Goal: Task Accomplishment & Management: Manage account settings

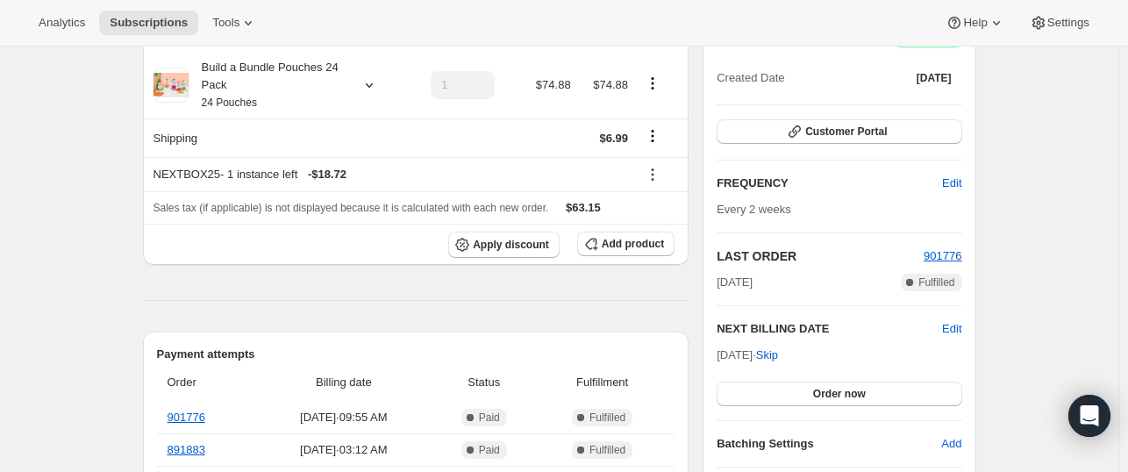
scroll to position [196, 0]
click at [838, 135] on span "Customer Portal" at bounding box center [846, 131] width 82 height 14
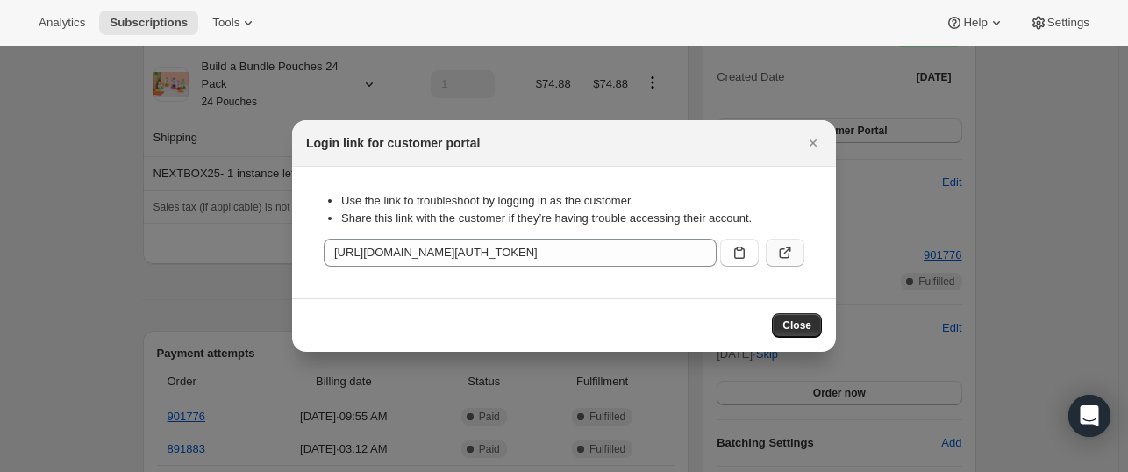
click at [781, 253] on icon ":r1k:" at bounding box center [785, 253] width 18 height 18
click at [800, 325] on span "Close" at bounding box center [796, 325] width 29 height 14
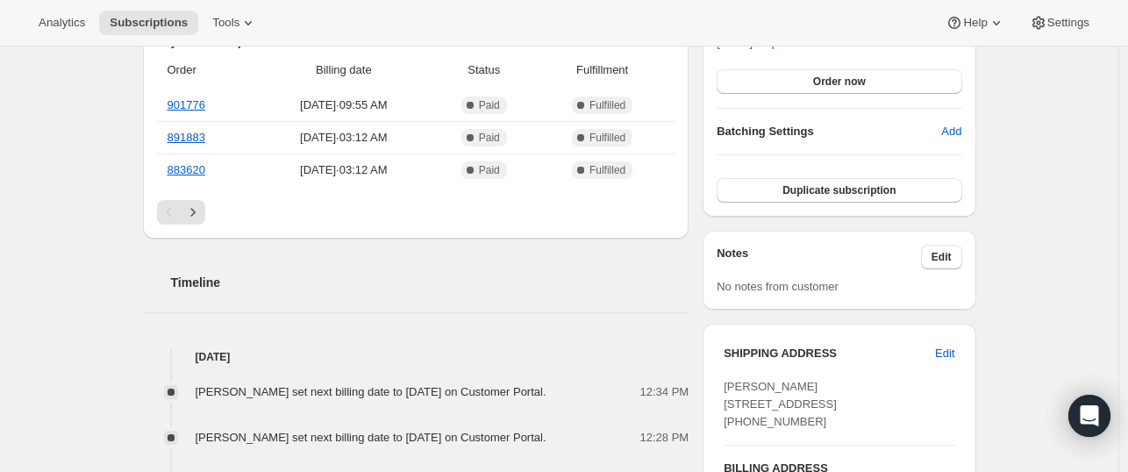
scroll to position [641, 0]
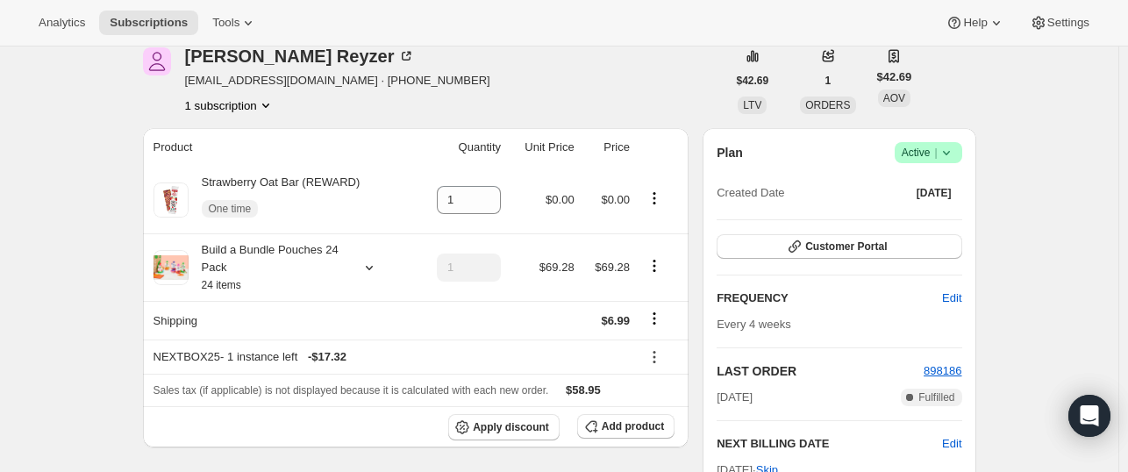
scroll to position [81, 0]
click at [803, 233] on button "Customer Portal" at bounding box center [839, 245] width 245 height 25
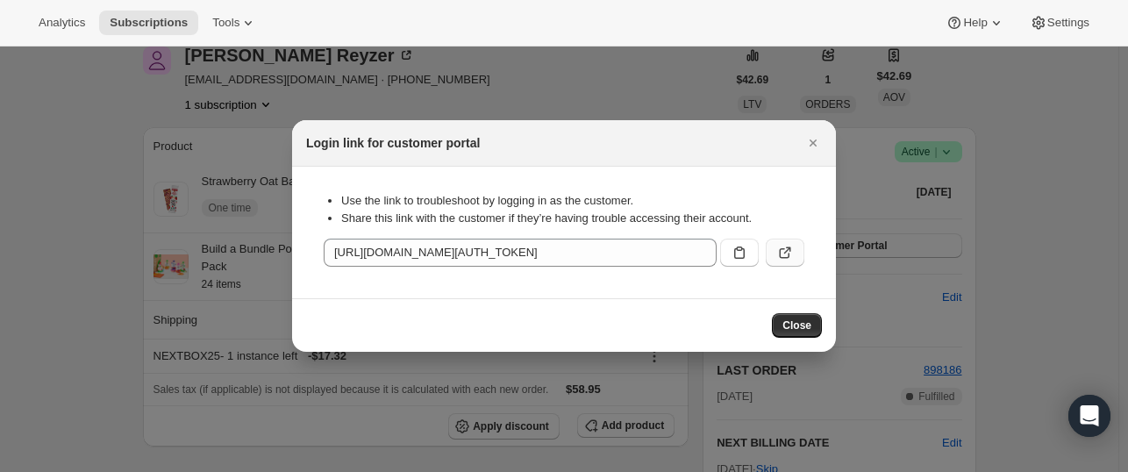
click at [781, 247] on icon ":r1m:" at bounding box center [785, 253] width 18 height 18
click at [797, 320] on span "Close" at bounding box center [796, 325] width 29 height 14
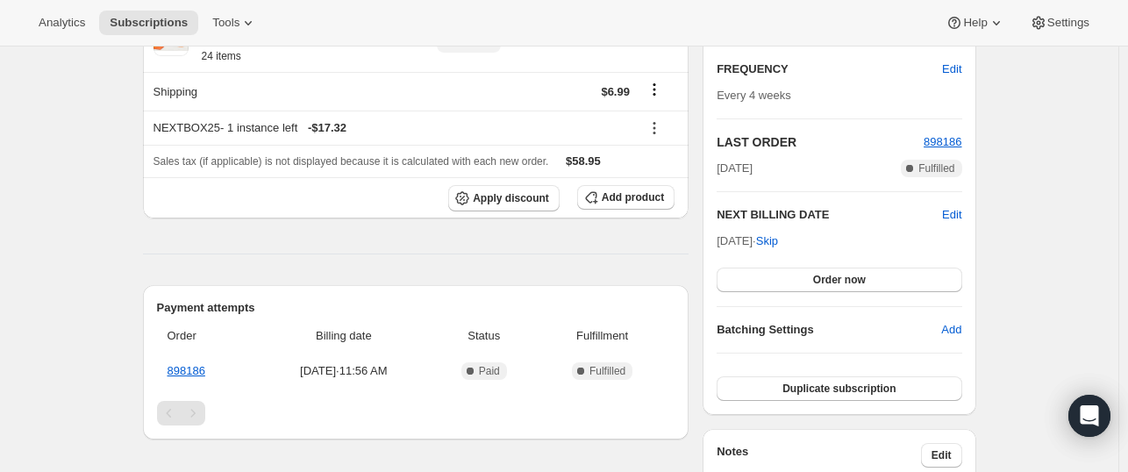
scroll to position [301, 0]
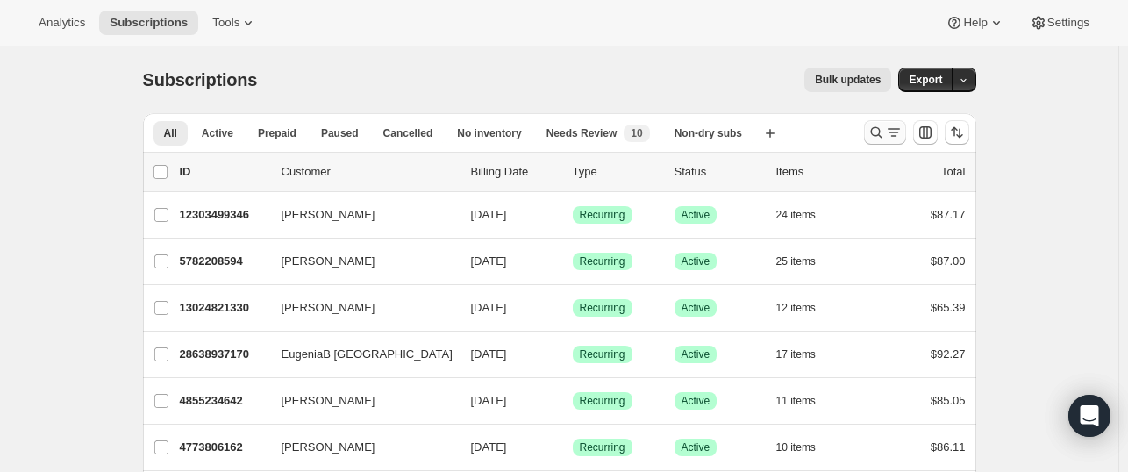
click at [881, 135] on icon "Search and filter results" at bounding box center [876, 133] width 18 height 18
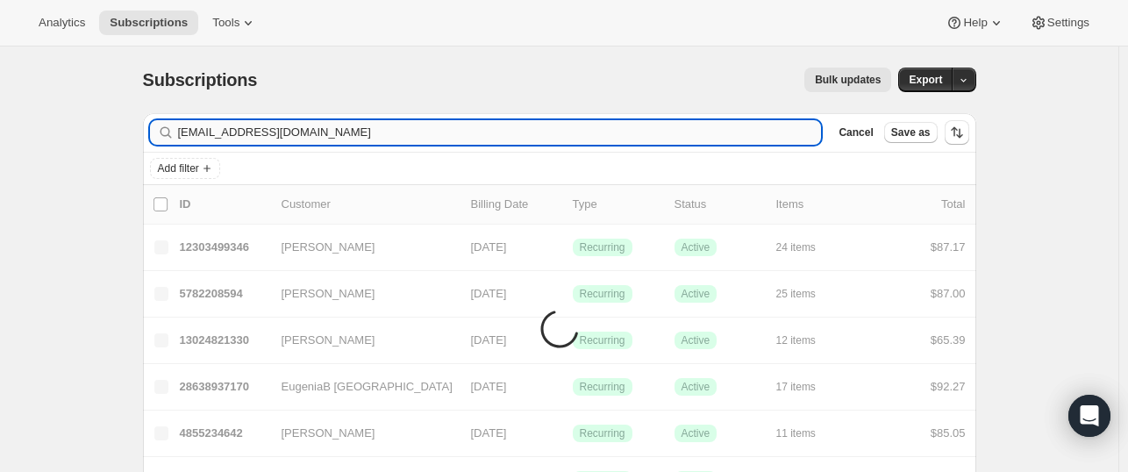
type input "jamylynwright@gmail.com"
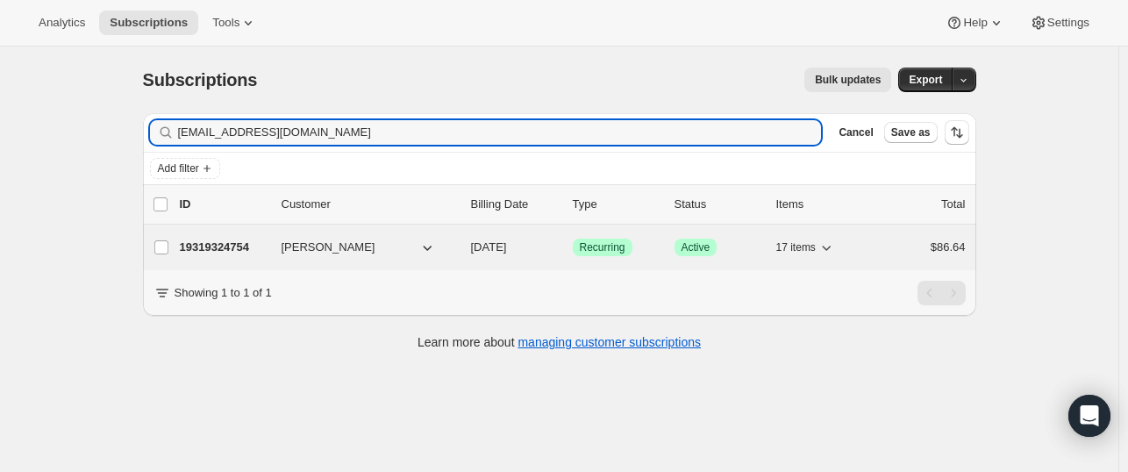
click at [216, 252] on p "19319324754" at bounding box center [224, 248] width 88 height 18
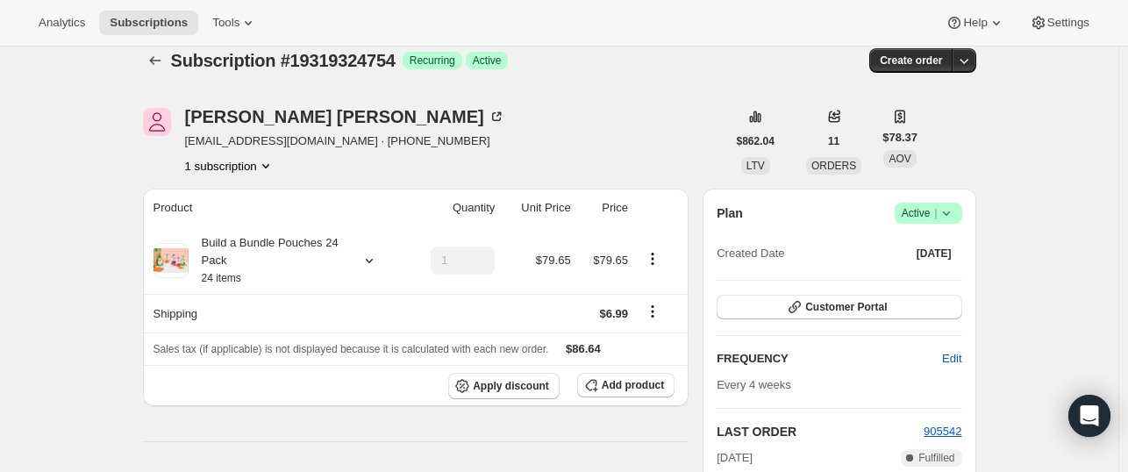
scroll to position [21, 0]
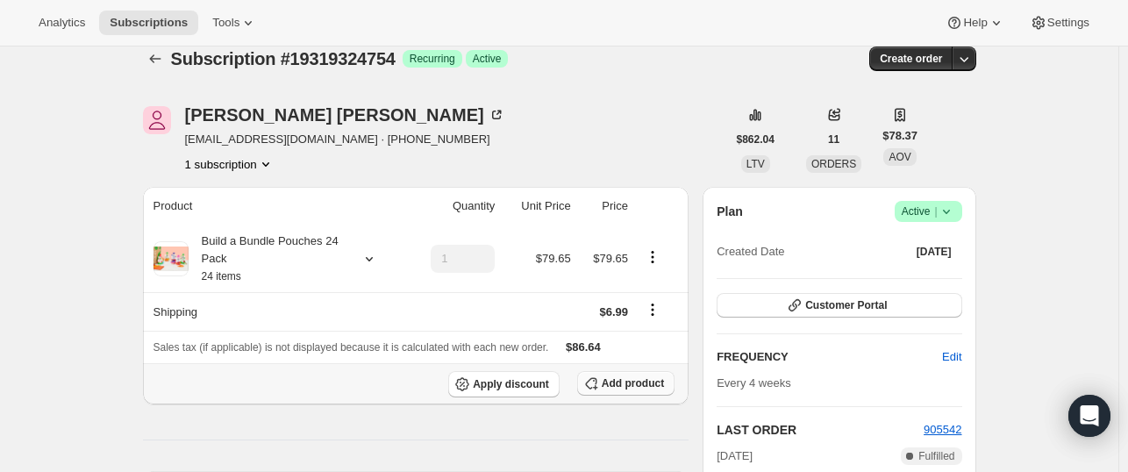
click at [624, 384] on span "Add product" at bounding box center [633, 383] width 62 height 14
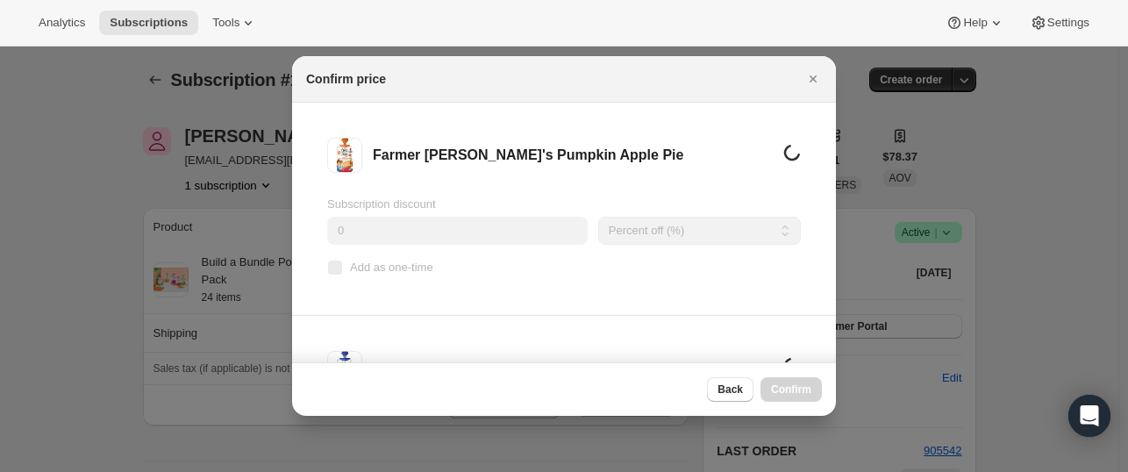
scroll to position [0, 0]
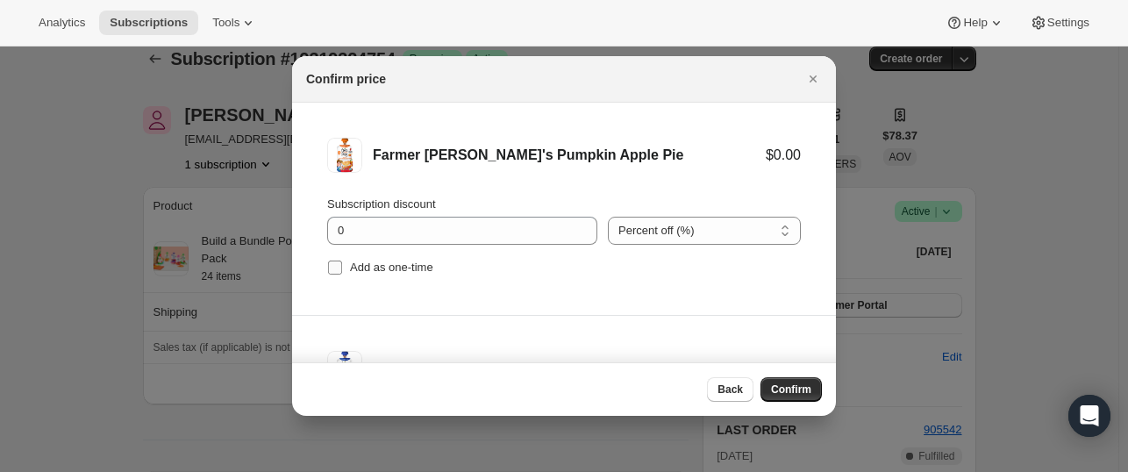
click at [359, 261] on span "Add as one-time" at bounding box center [391, 266] width 83 height 13
click at [342, 261] on input "Add as one-time" at bounding box center [335, 267] width 14 height 14
checkbox input "true"
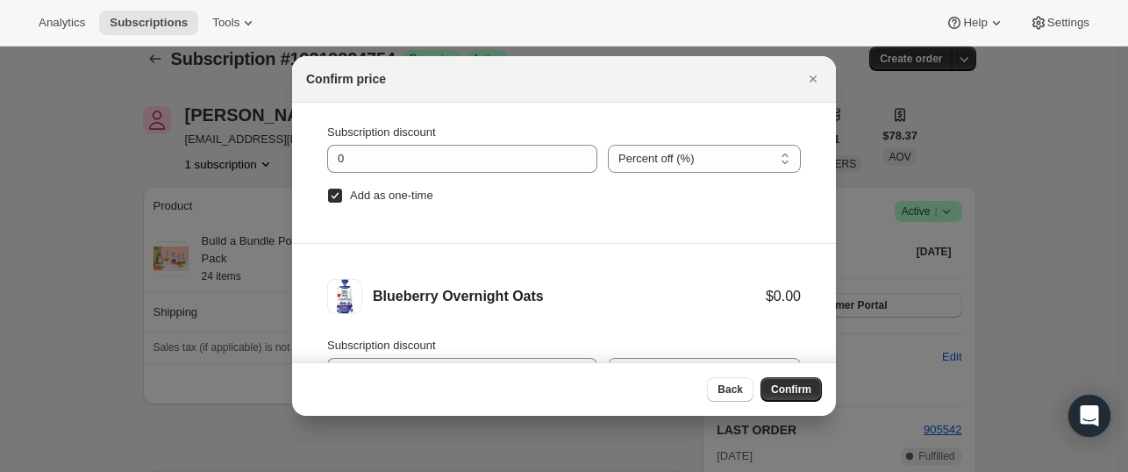
scroll to position [103, 0]
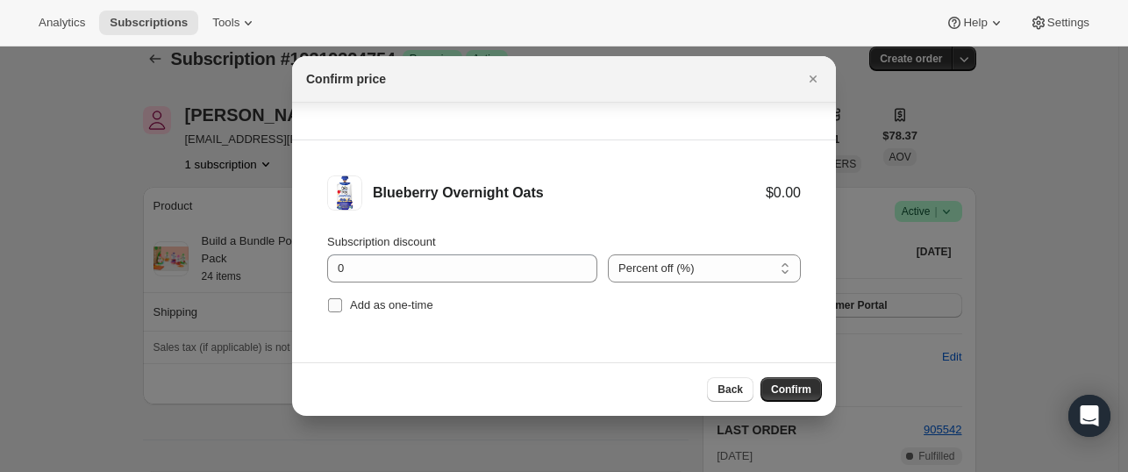
click at [368, 301] on span "Add as one-time" at bounding box center [391, 304] width 83 height 13
click at [342, 301] on input "Add as one-time" at bounding box center [335, 305] width 14 height 14
checkbox input "true"
click at [800, 402] on button "Confirm" at bounding box center [790, 389] width 61 height 25
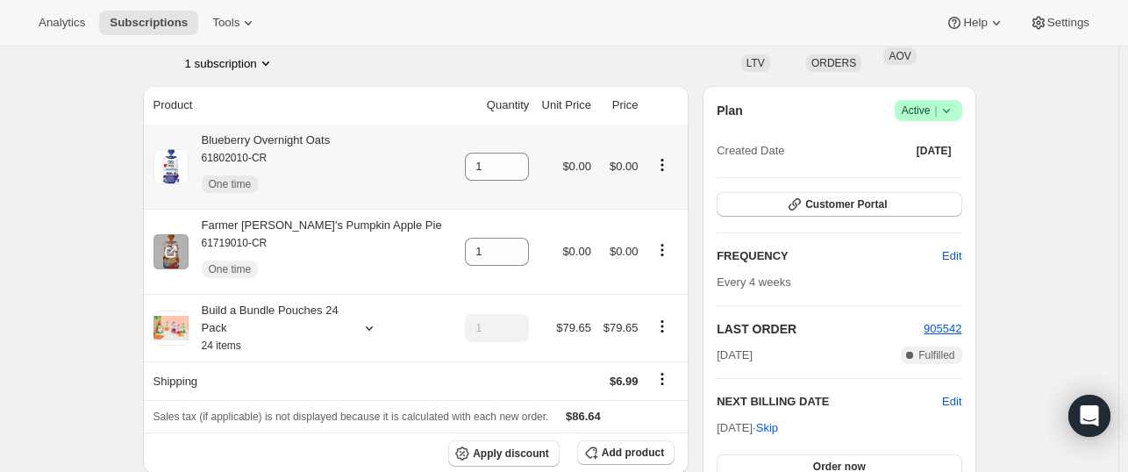
scroll to position [123, 0]
click at [474, 171] on input "1" at bounding box center [484, 166] width 38 height 28
click at [507, 160] on icon at bounding box center [516, 161] width 18 height 18
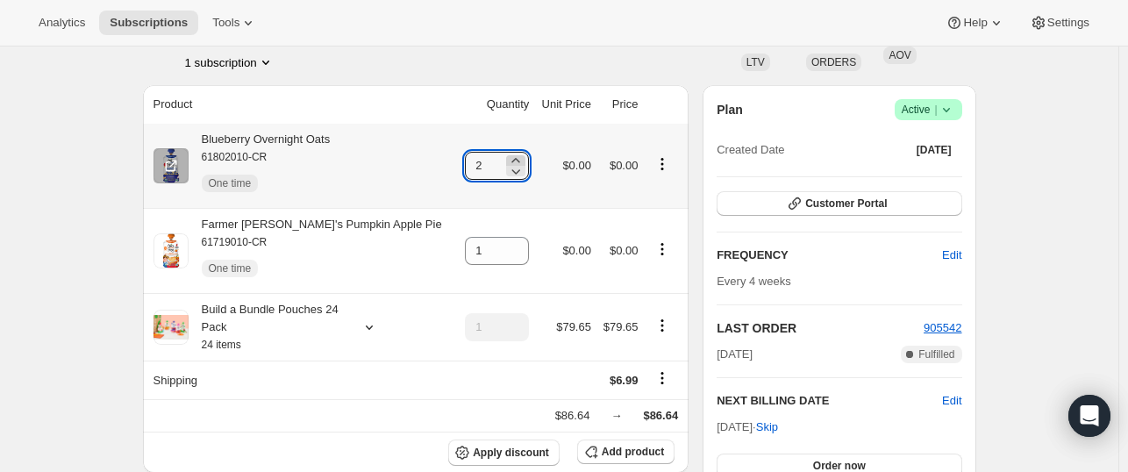
click at [507, 160] on icon at bounding box center [516, 161] width 18 height 18
type input "3"
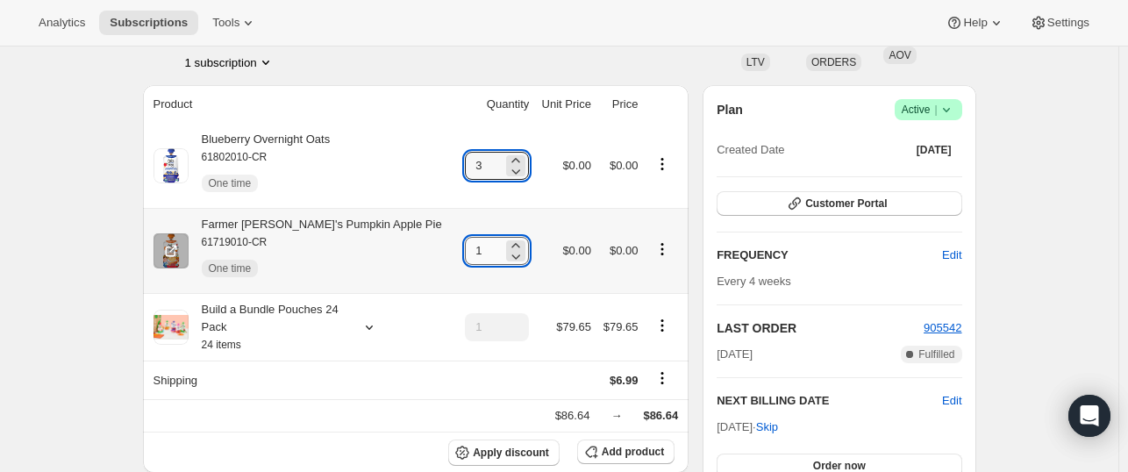
click at [477, 246] on input "1" at bounding box center [484, 251] width 38 height 28
click at [512, 246] on icon at bounding box center [516, 245] width 8 height 4
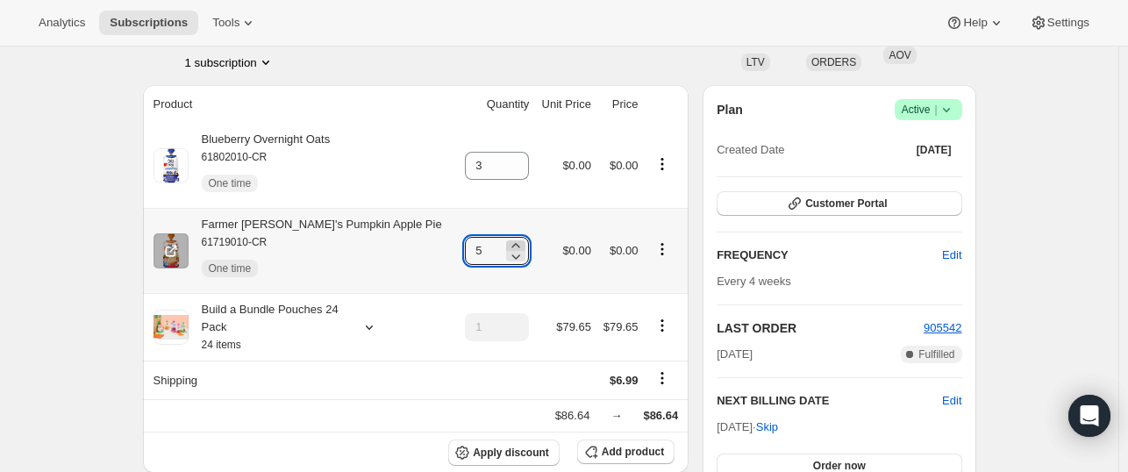
click at [512, 246] on icon at bounding box center [516, 245] width 8 height 4
type input "6"
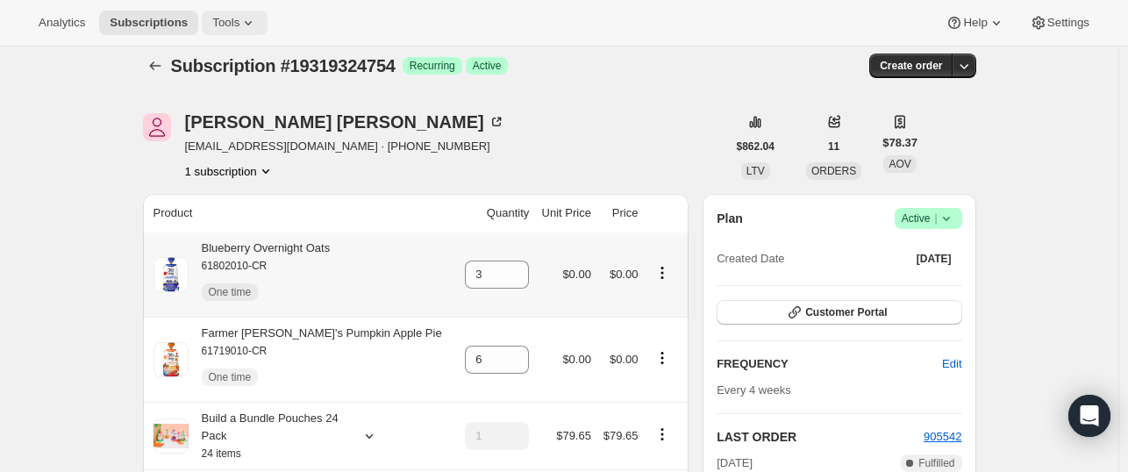
scroll to position [7, 0]
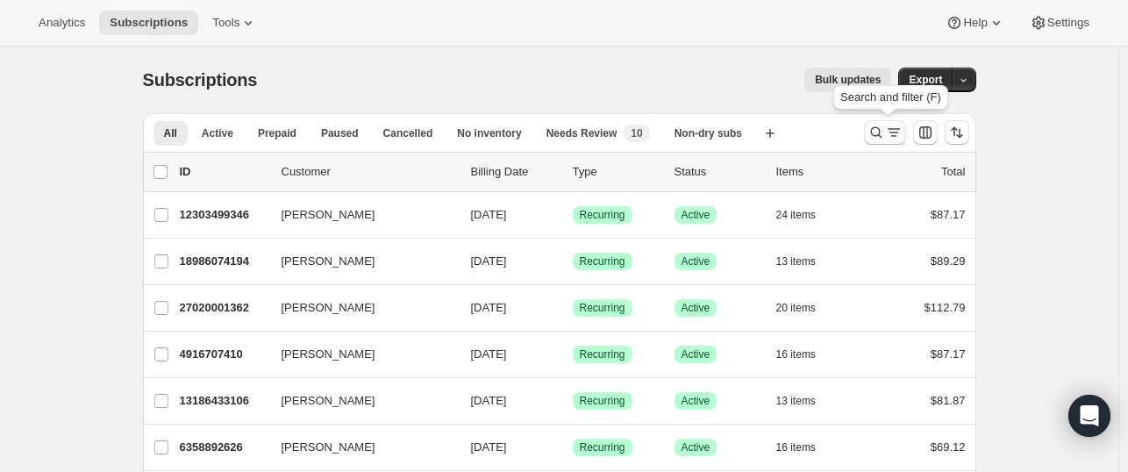
click at [872, 132] on icon "Search and filter results" at bounding box center [876, 133] width 18 height 18
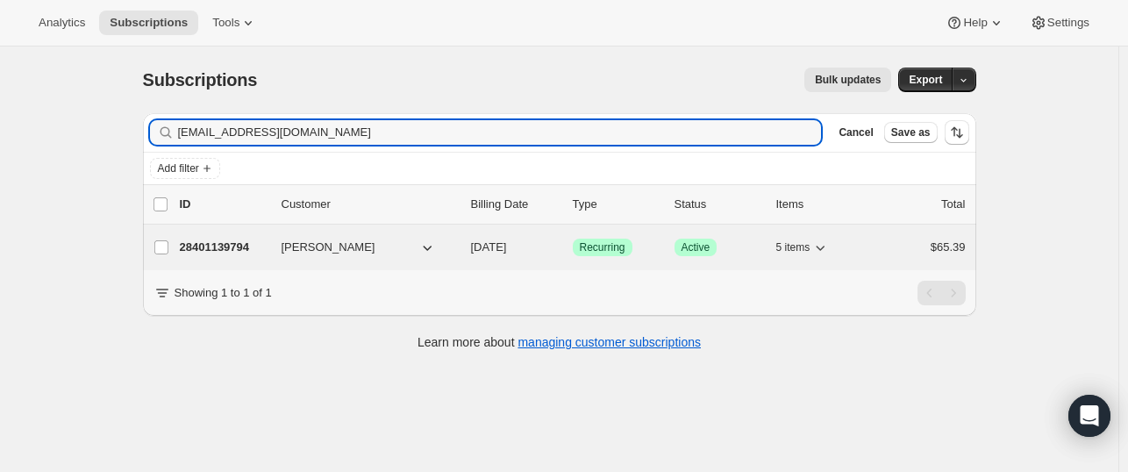
type input "pamelageisel@gmail.com"
click at [203, 247] on p "28401139794" at bounding box center [224, 248] width 88 height 18
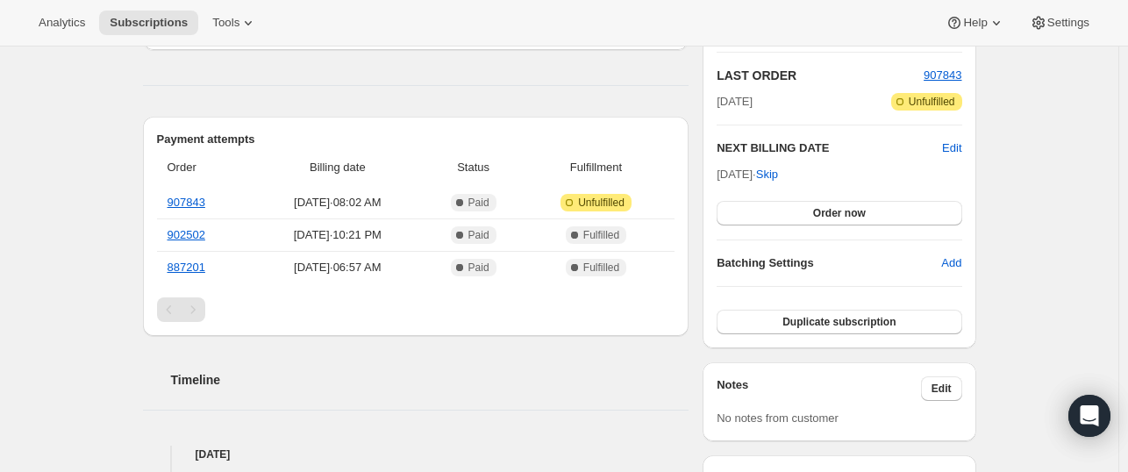
scroll to position [382, 0]
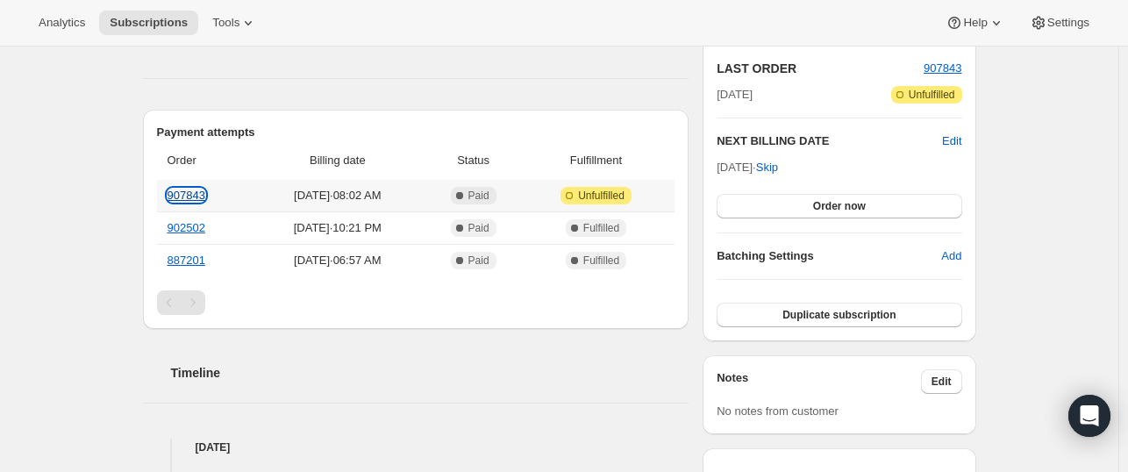
click at [191, 193] on link "907843" at bounding box center [187, 195] width 38 height 13
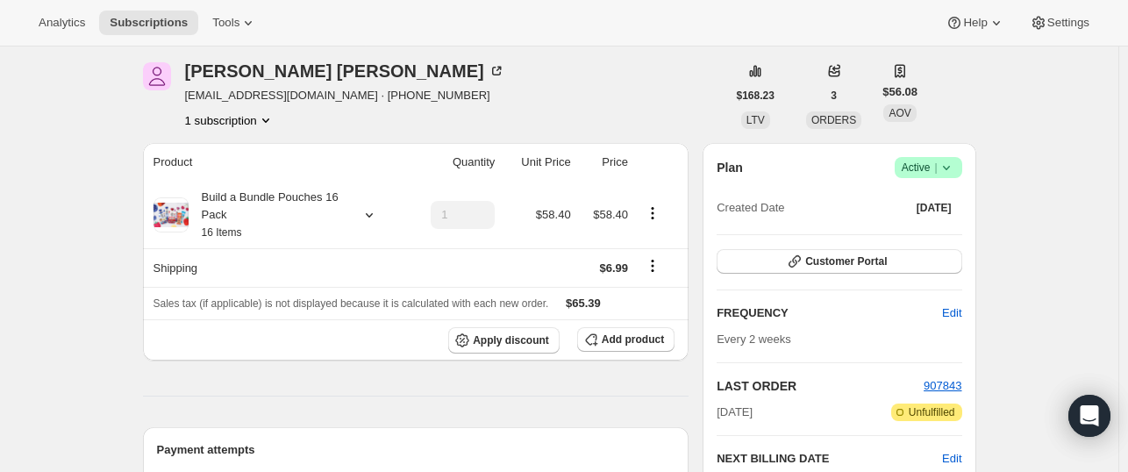
scroll to position [60, 0]
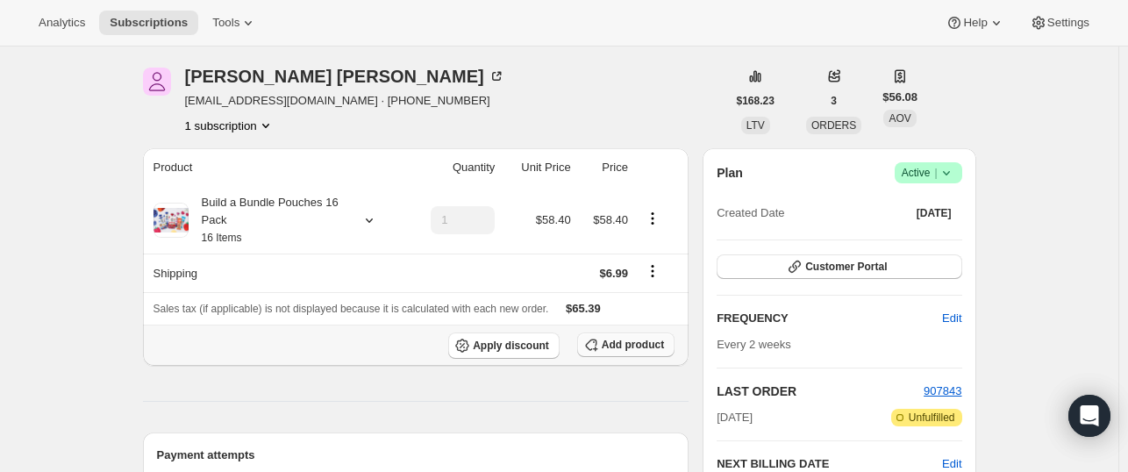
click at [621, 342] on span "Add product" at bounding box center [633, 345] width 62 height 14
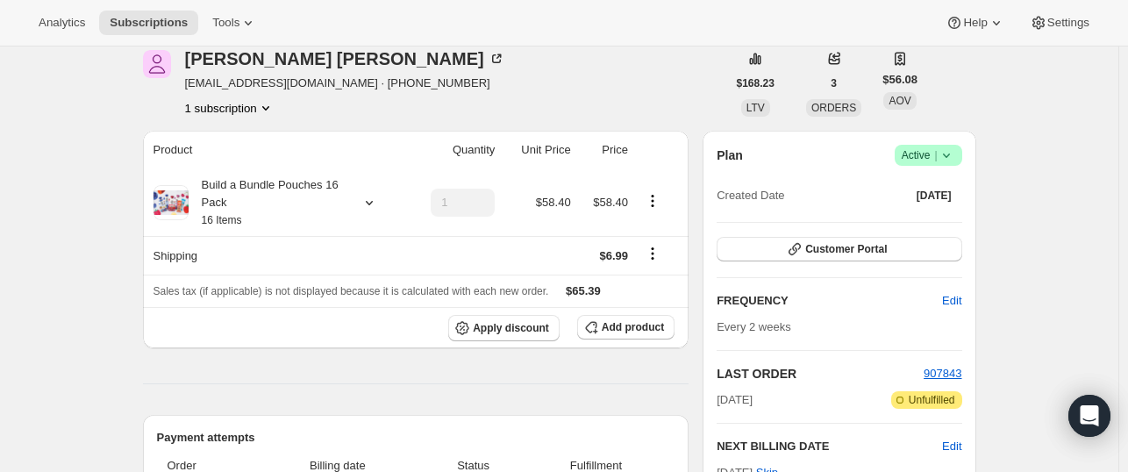
scroll to position [76, 0]
click at [625, 330] on span "Add product" at bounding box center [633, 328] width 62 height 14
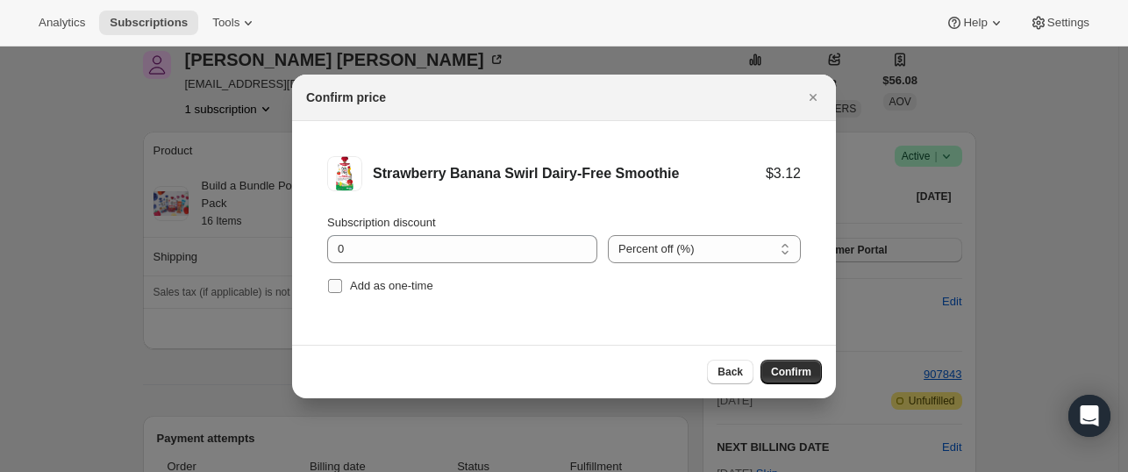
click at [343, 283] on label "Add as one-time" at bounding box center [380, 286] width 106 height 25
click at [342, 283] on input "Add as one-time" at bounding box center [335, 286] width 14 height 14
checkbox input "true"
click at [796, 371] on span "Confirm" at bounding box center [791, 372] width 40 height 14
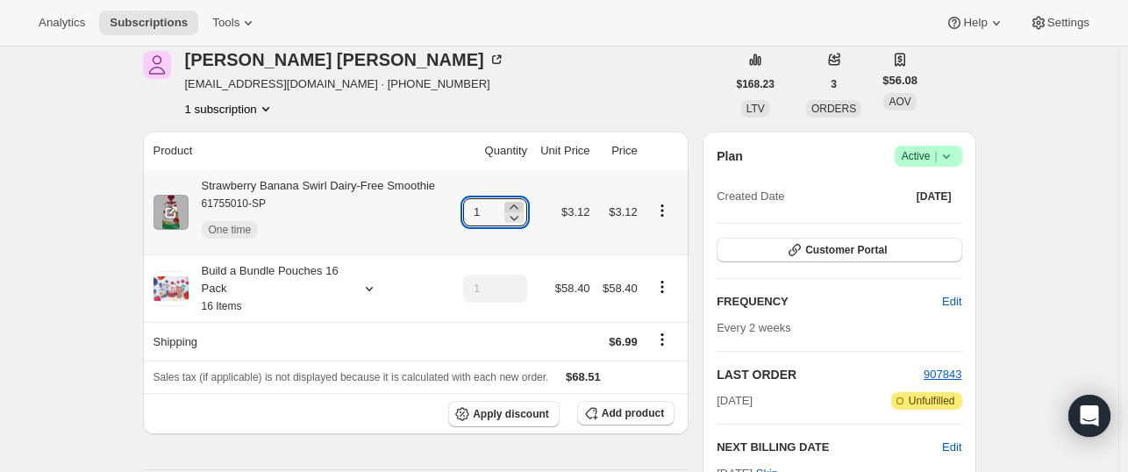
click at [517, 207] on icon at bounding box center [514, 206] width 8 height 4
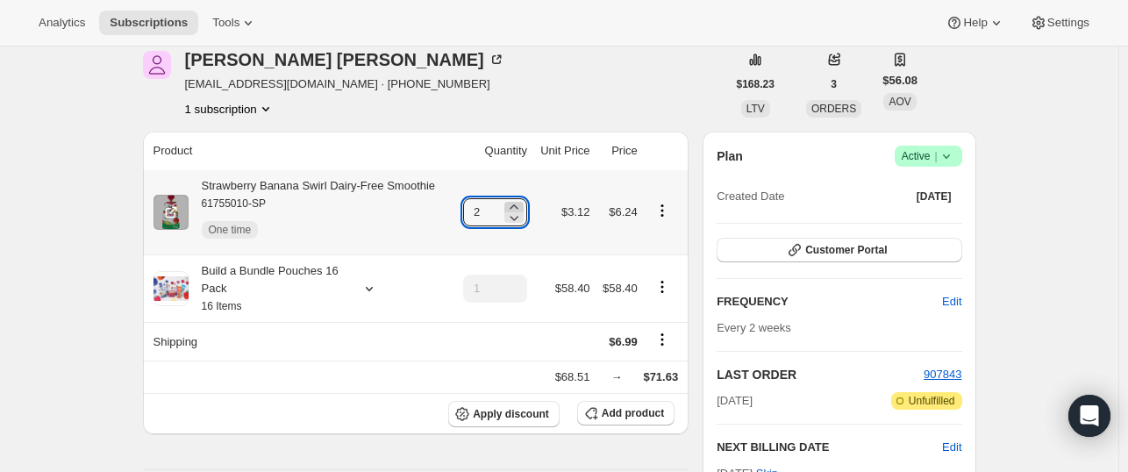
click at [517, 207] on icon at bounding box center [514, 206] width 8 height 4
type input "3"
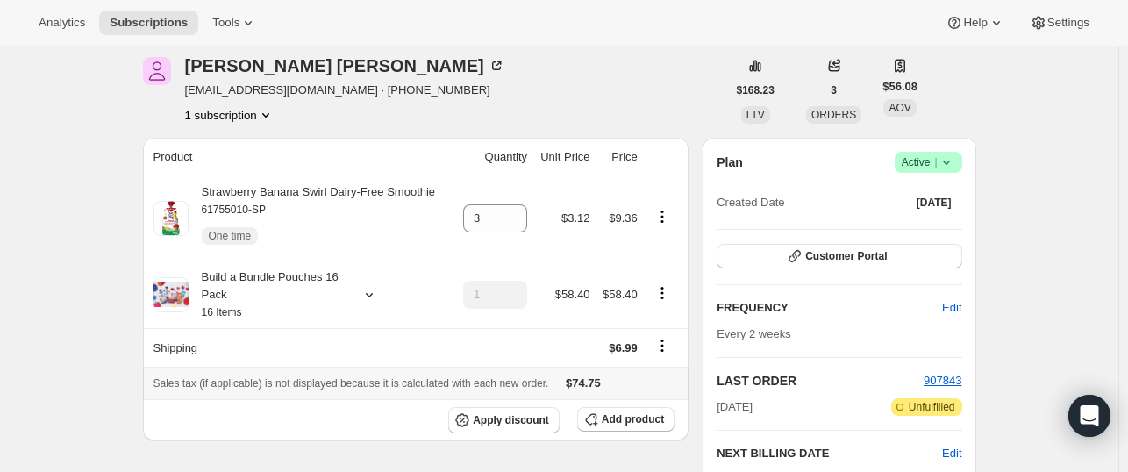
scroll to position [0, 0]
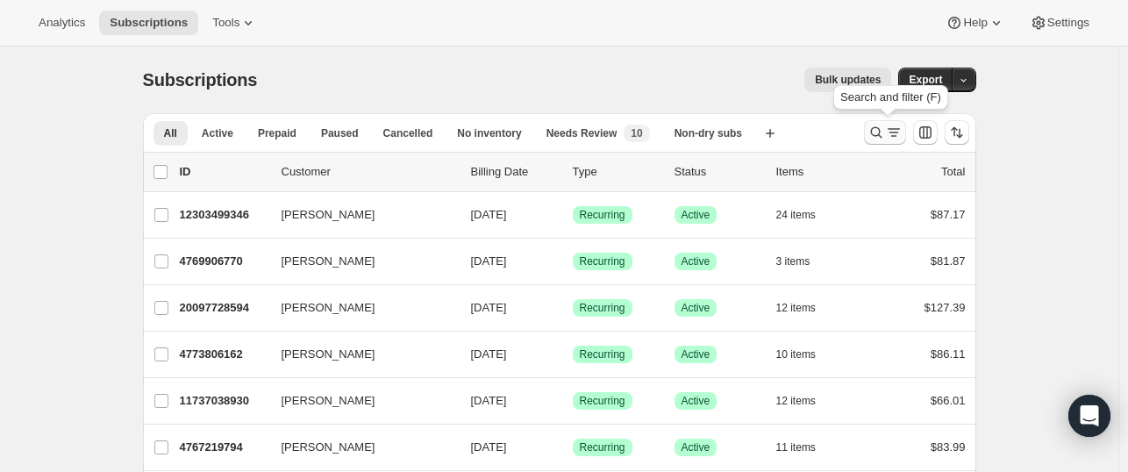
click at [884, 143] on button "Search and filter results" at bounding box center [885, 132] width 42 height 25
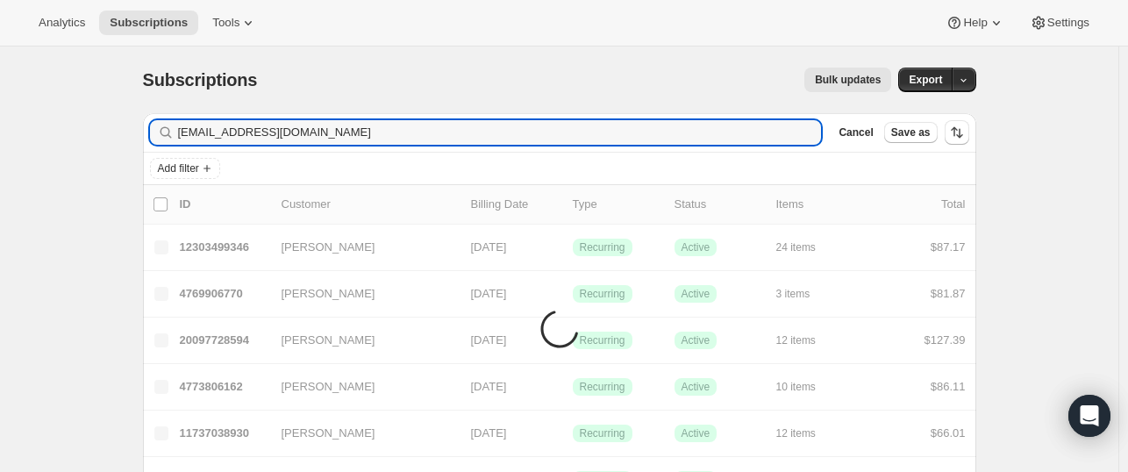
type input "labeles106@gmail.com"
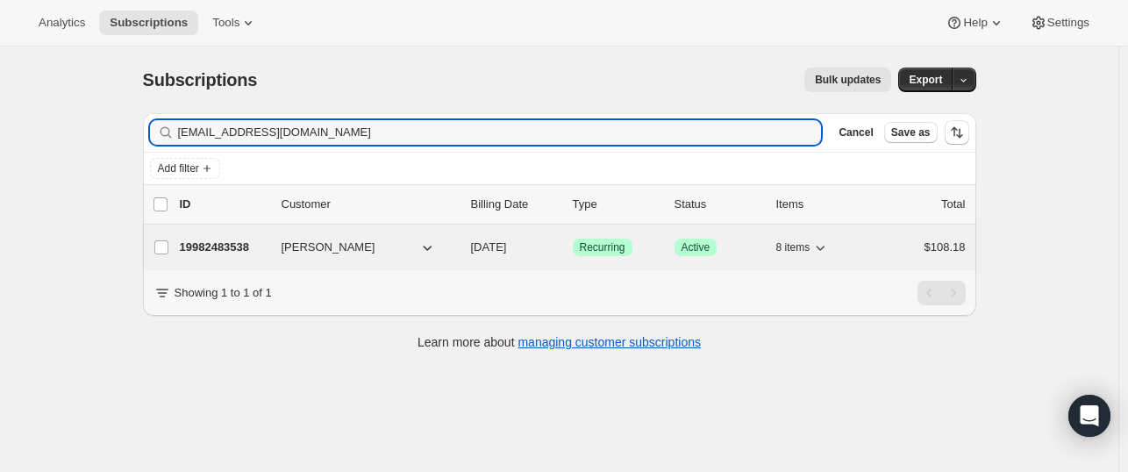
click at [227, 244] on p "19982483538" at bounding box center [224, 248] width 88 height 18
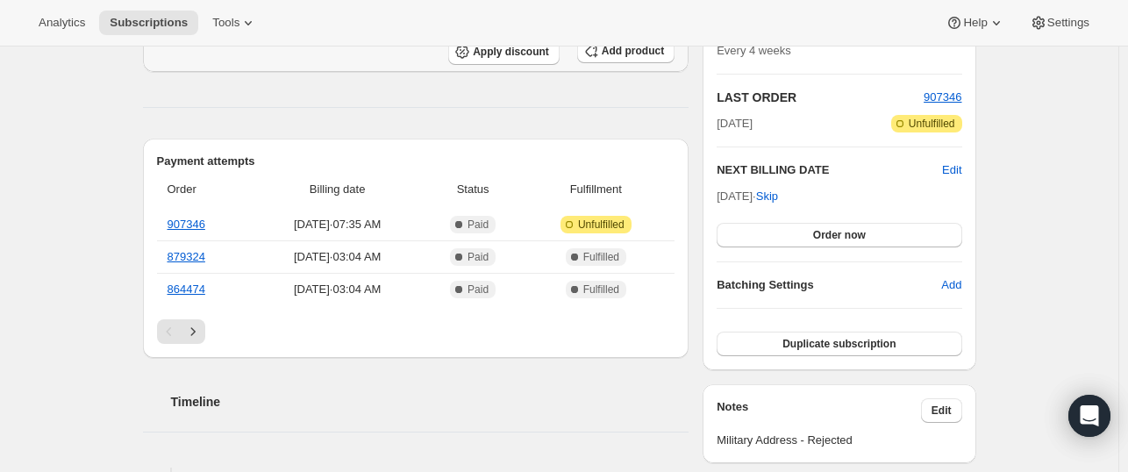
scroll to position [354, 0]
click at [348, 230] on span "Sep 13, 2025 · 07:35 AM" at bounding box center [337, 224] width 161 height 18
click at [189, 222] on link "907346" at bounding box center [187, 223] width 38 height 13
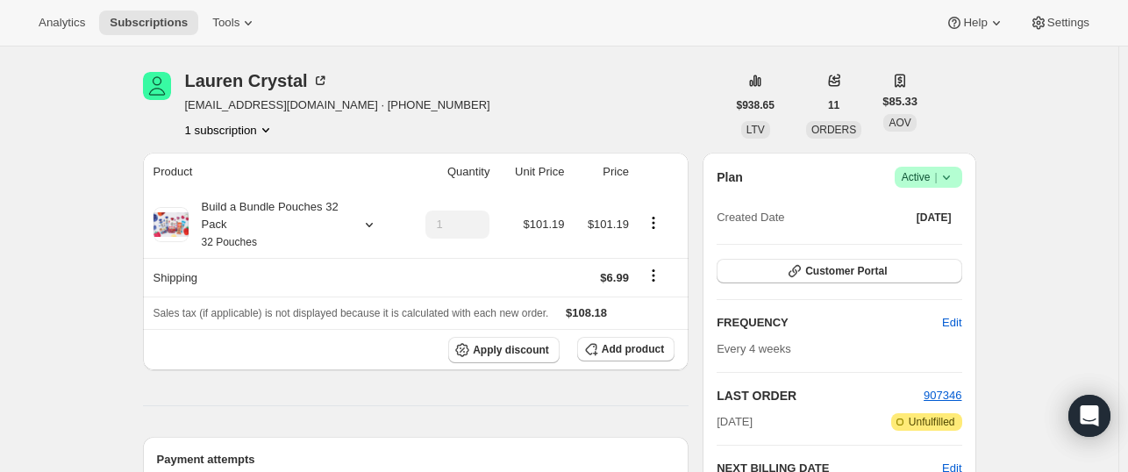
scroll to position [54, 0]
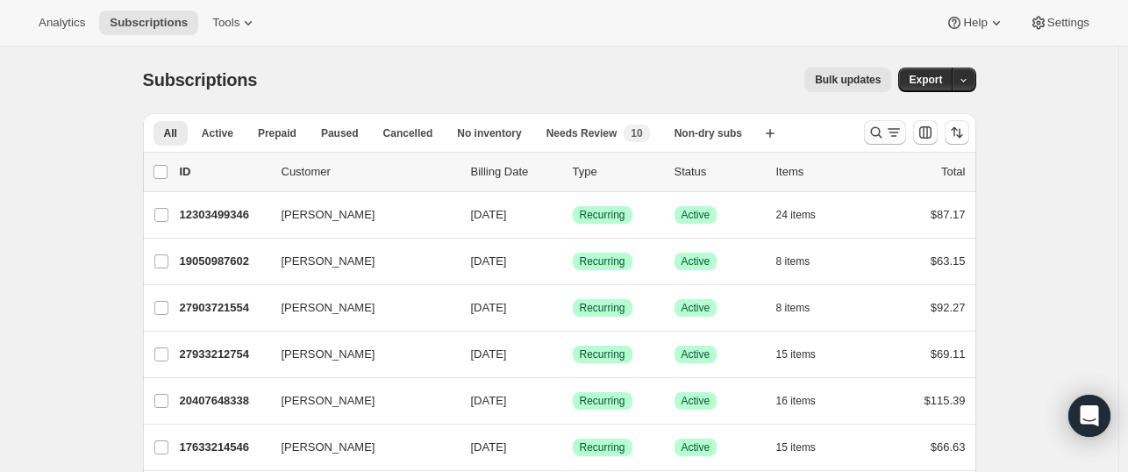
click at [877, 134] on icon "Search and filter results" at bounding box center [876, 133] width 18 height 18
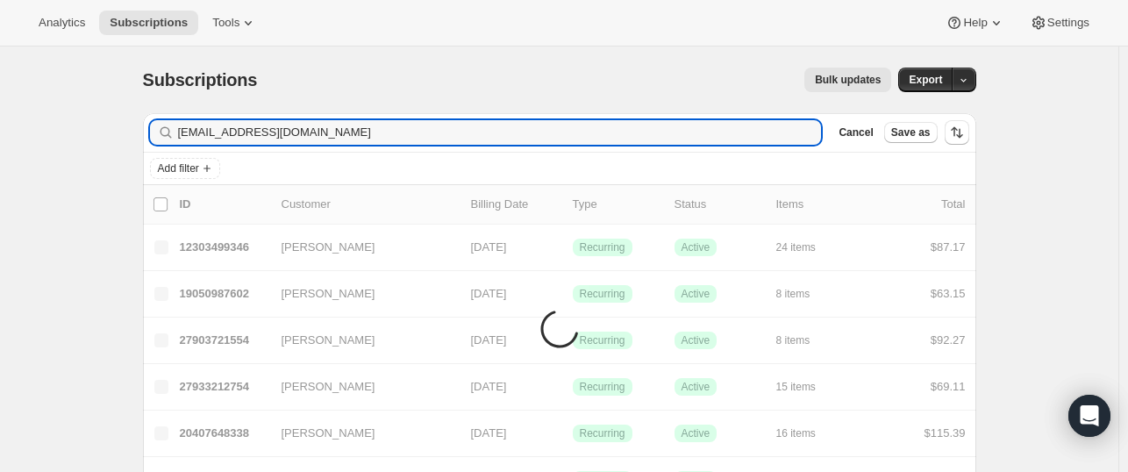
type input "[EMAIL_ADDRESS][DOMAIN_NAME]"
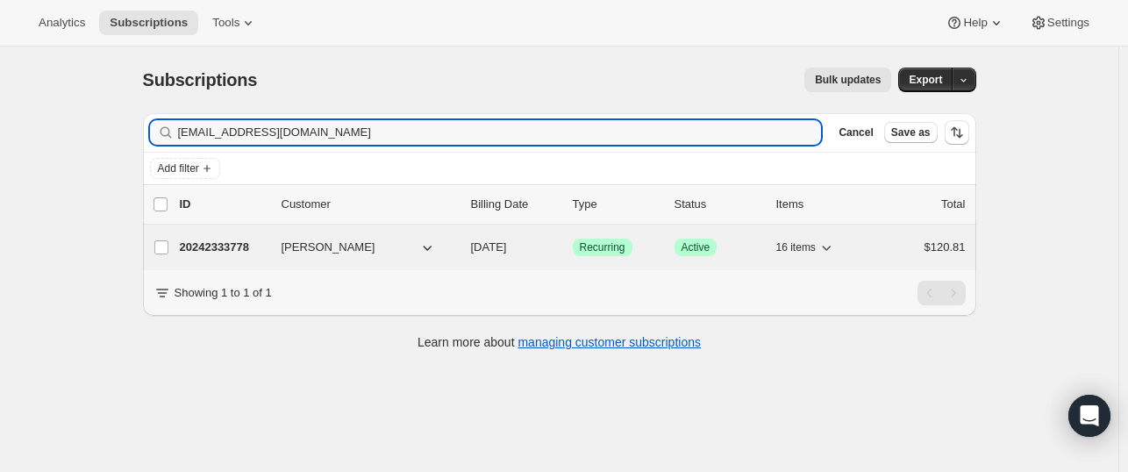
click at [213, 246] on p "20242333778" at bounding box center [224, 248] width 88 height 18
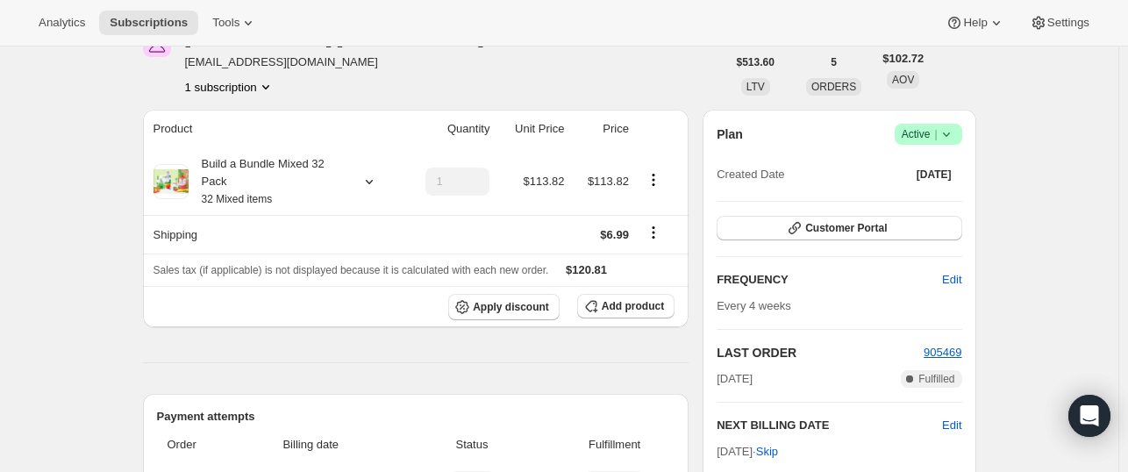
scroll to position [102, 0]
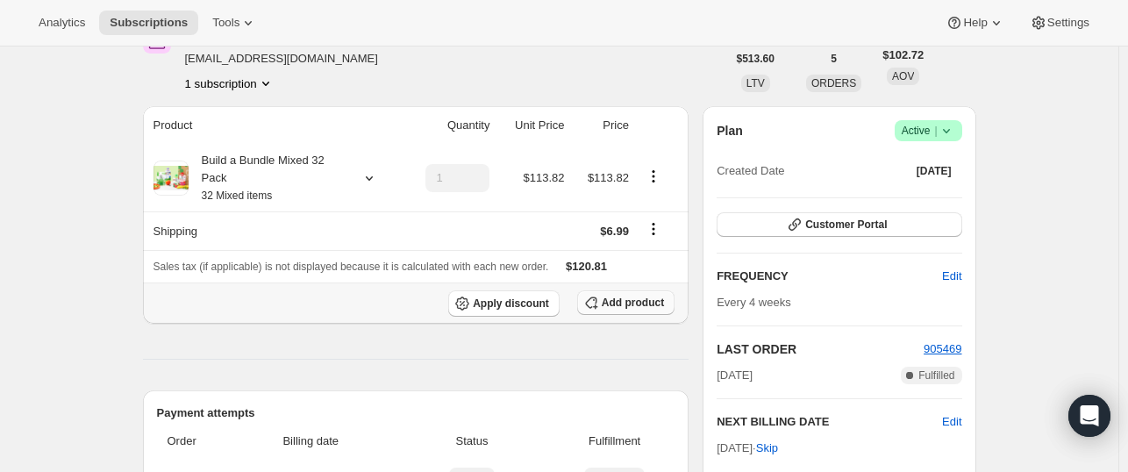
click at [610, 301] on span "Add product" at bounding box center [633, 303] width 62 height 14
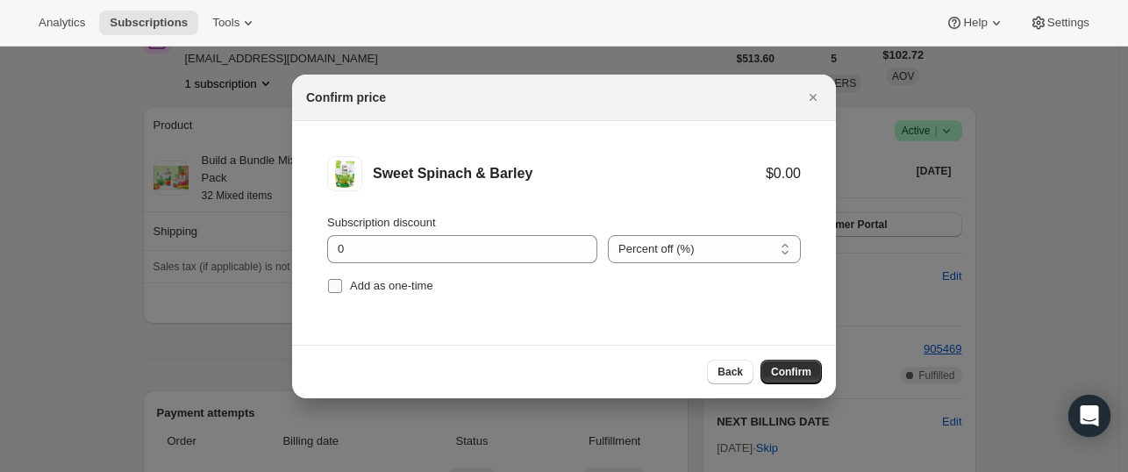
click at [372, 294] on span "Add as one-time" at bounding box center [391, 286] width 83 height 18
click at [342, 293] on input "Add as one-time" at bounding box center [335, 286] width 14 height 14
checkbox input "true"
click at [781, 363] on button "Confirm" at bounding box center [790, 372] width 61 height 25
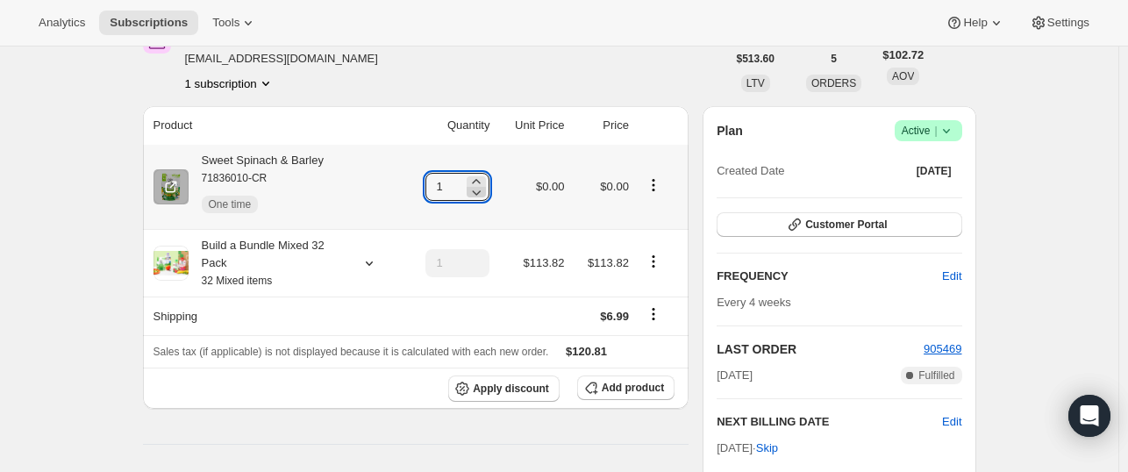
click at [485, 183] on icon at bounding box center [476, 192] width 18 height 18
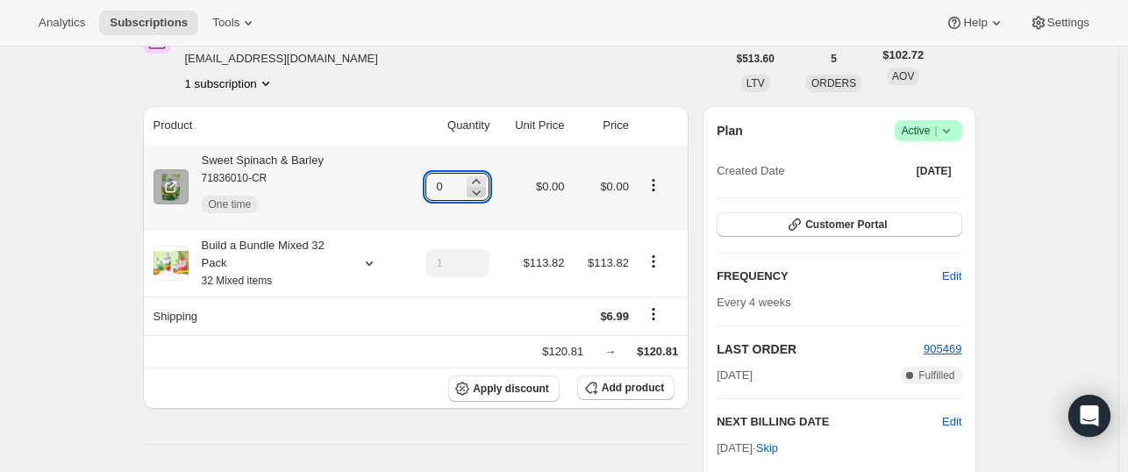
click at [485, 183] on icon at bounding box center [476, 192] width 18 height 18
click at [481, 182] on icon at bounding box center [477, 181] width 8 height 4
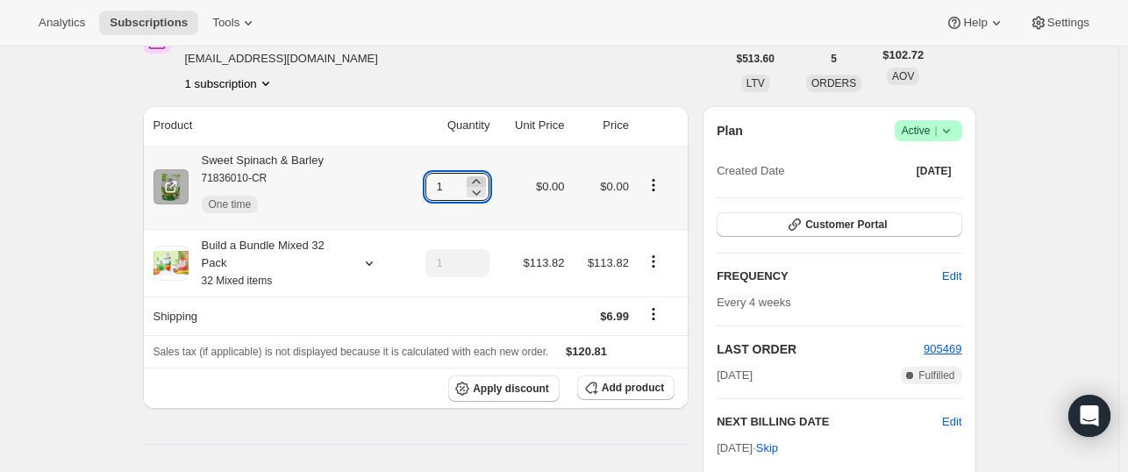
click at [481, 182] on icon at bounding box center [477, 181] width 8 height 4
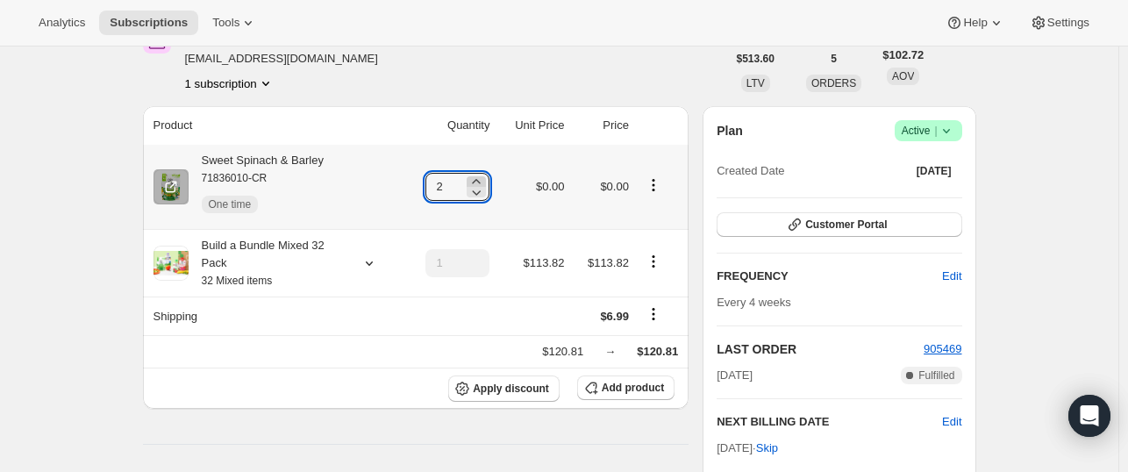
click at [481, 182] on icon at bounding box center [477, 181] width 8 height 4
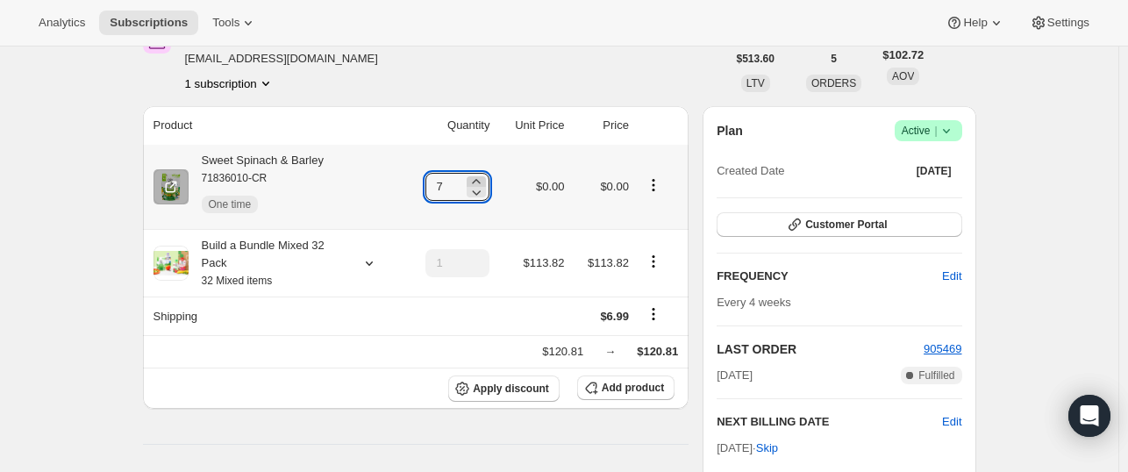
click at [481, 182] on icon at bounding box center [477, 181] width 8 height 4
type input "10"
click at [510, 211] on td "$0.00" at bounding box center [532, 187] width 75 height 84
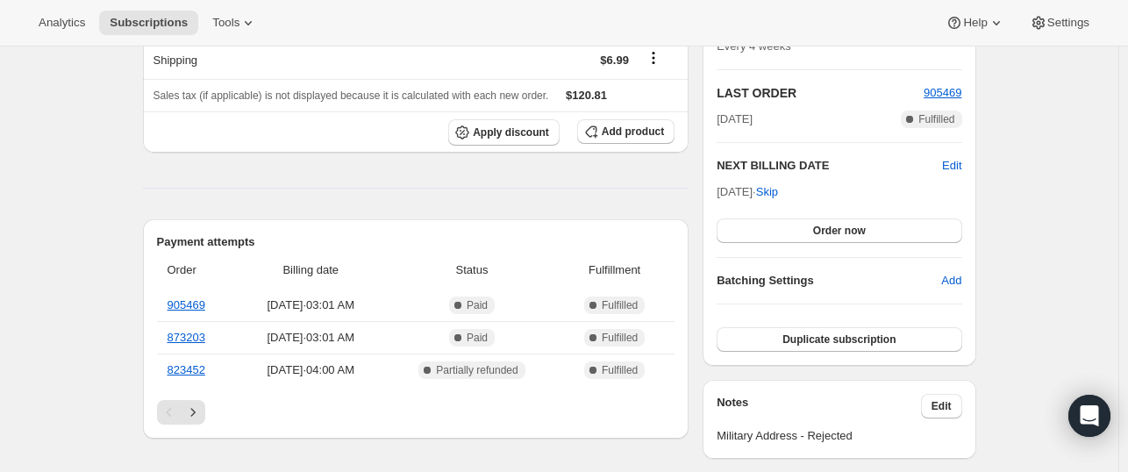
scroll to position [0, 0]
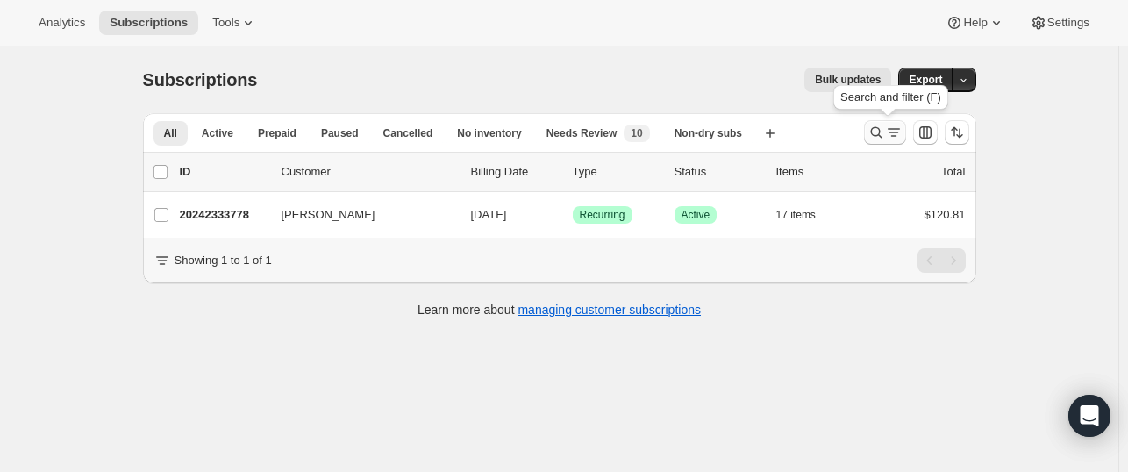
click at [877, 138] on icon "Search and filter results" at bounding box center [876, 133] width 18 height 18
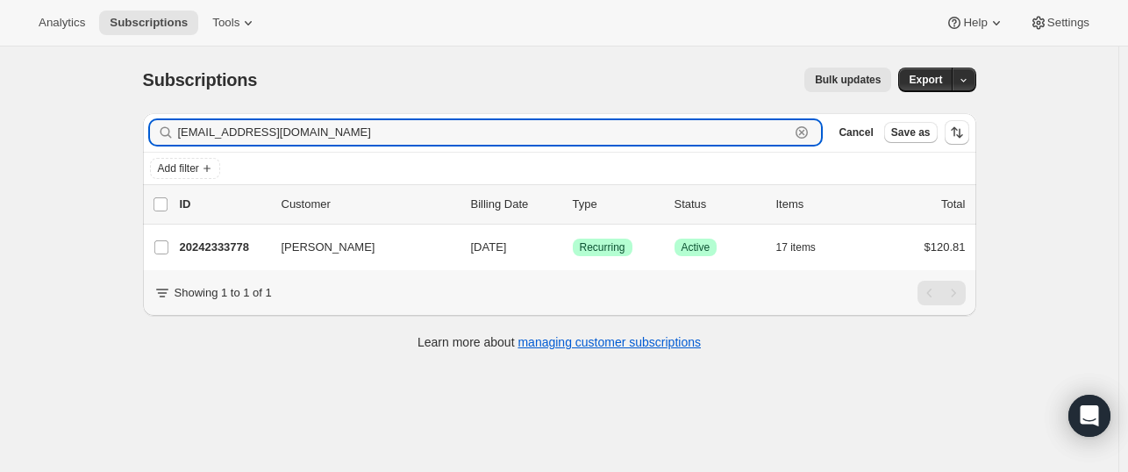
click at [810, 131] on icon "button" at bounding box center [802, 133] width 18 height 18
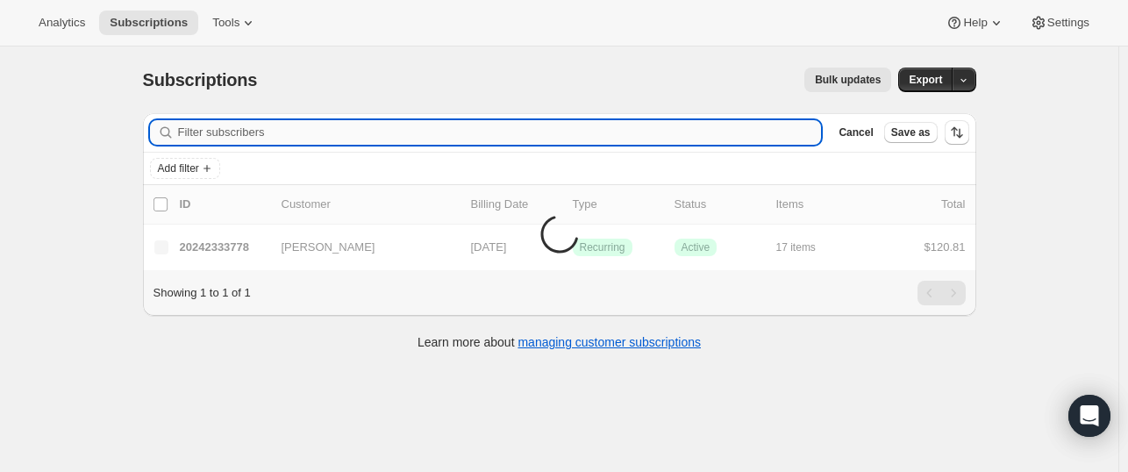
paste input "melissarice721@gmail.com"
type input "melissarice721@gmail.com"
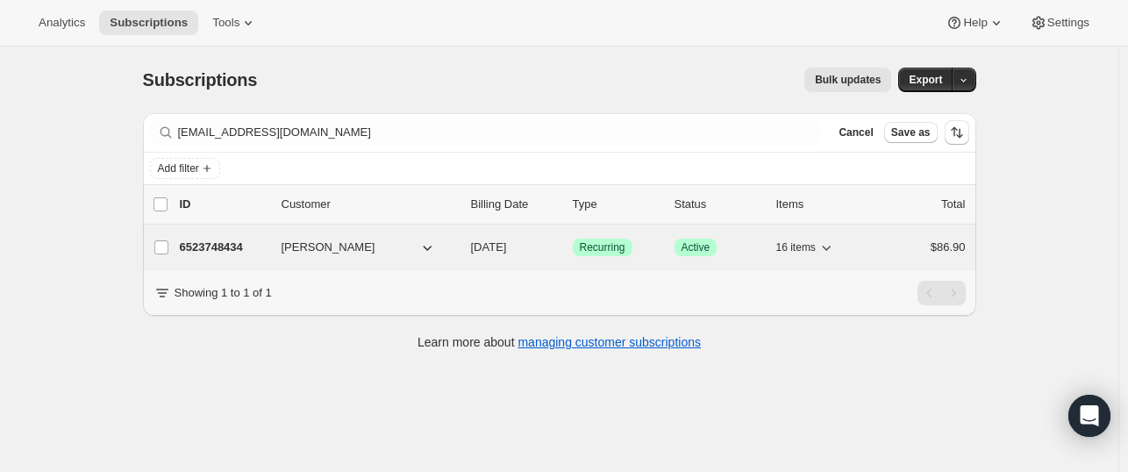
click at [227, 246] on p "6523748434" at bounding box center [224, 248] width 88 height 18
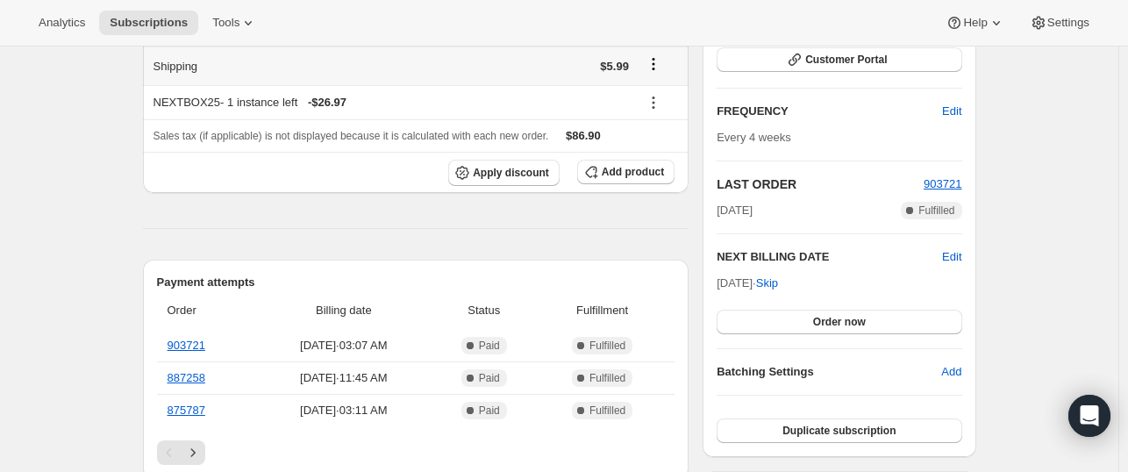
scroll to position [291, 0]
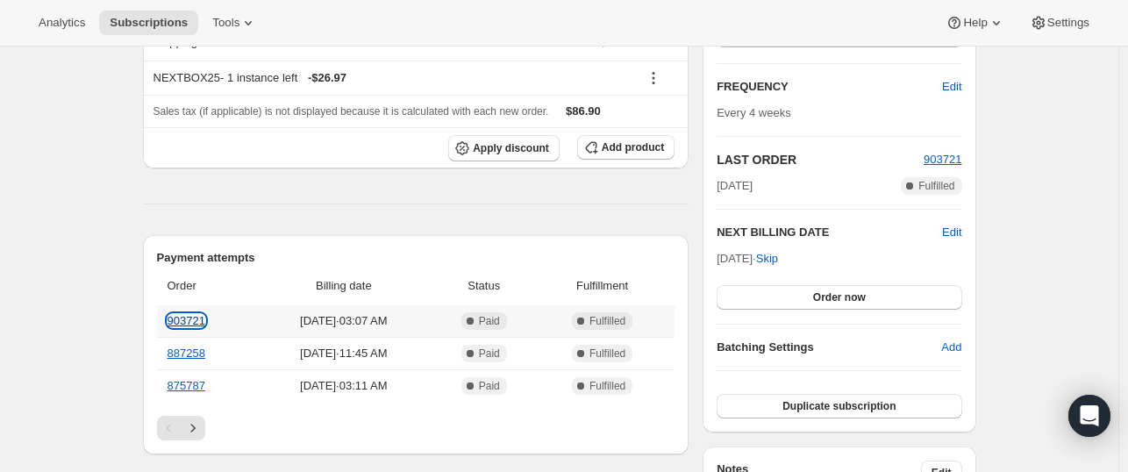
click at [196, 317] on link "903721" at bounding box center [187, 320] width 38 height 13
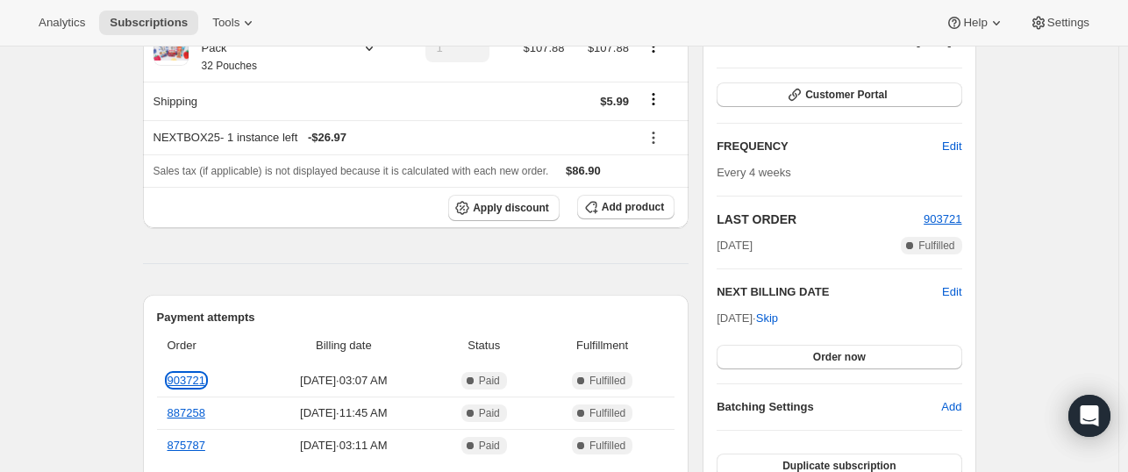
scroll to position [0, 0]
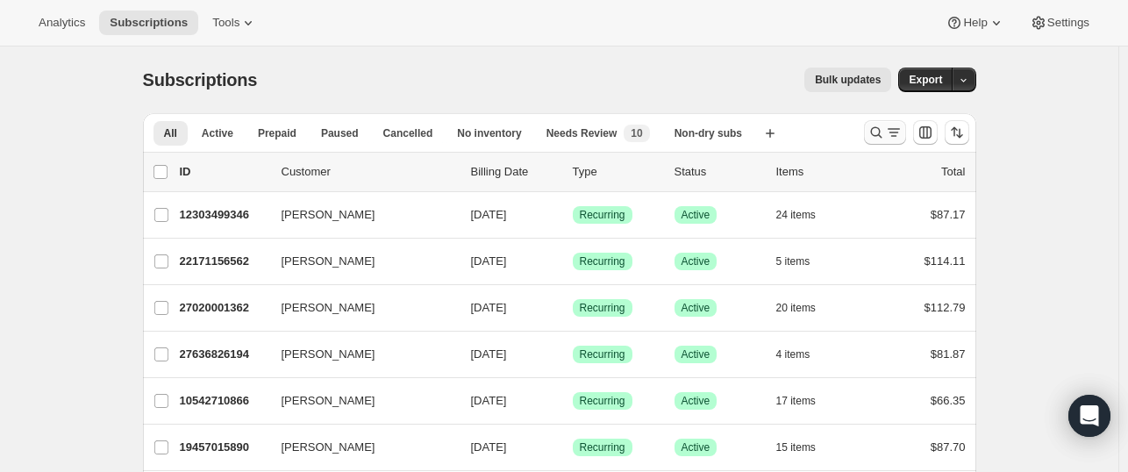
click at [869, 128] on button "Search and filter results" at bounding box center [885, 132] width 42 height 25
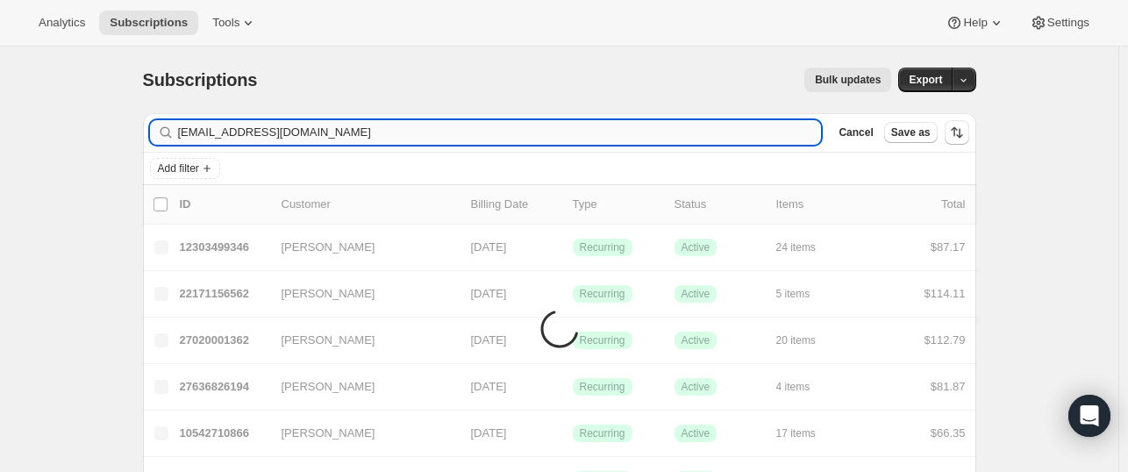
type input "momofjacks@yahoo.com"
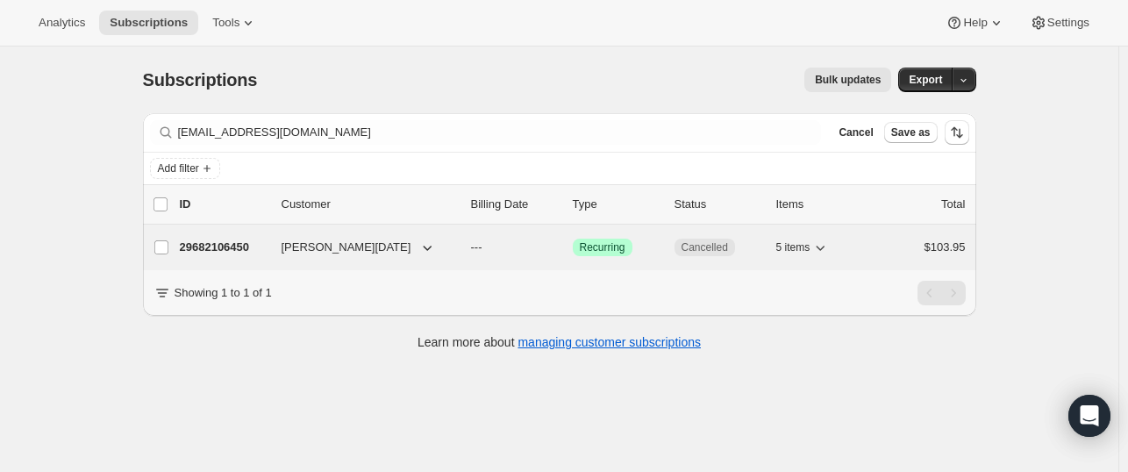
click at [240, 246] on p "29682106450" at bounding box center [224, 248] width 88 height 18
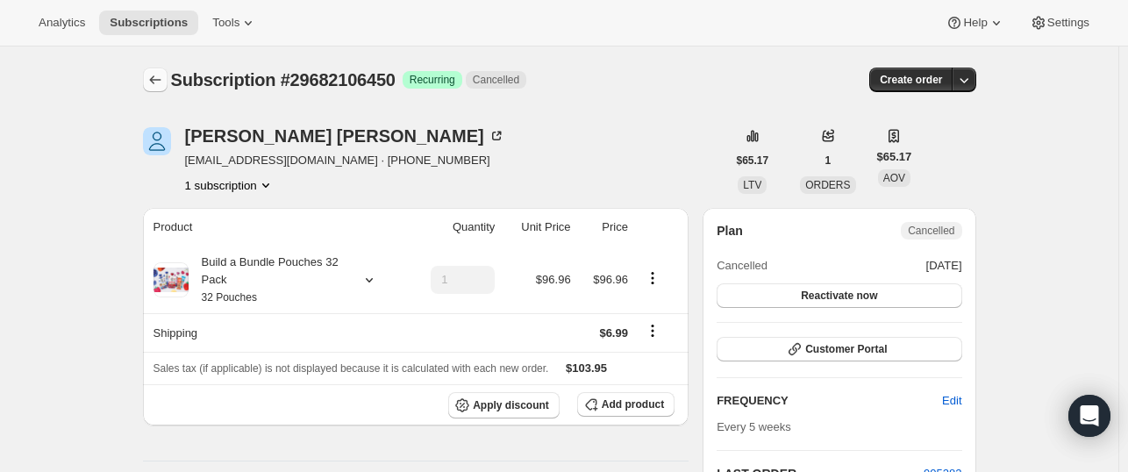
click at [155, 81] on icon "Subscriptions" at bounding box center [155, 80] width 18 height 18
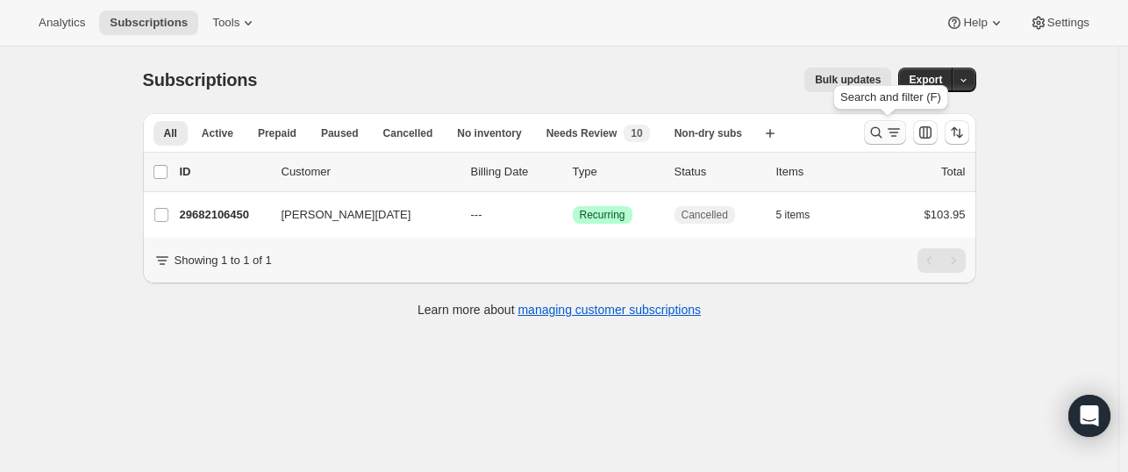
click at [875, 133] on icon "Search and filter results" at bounding box center [875, 132] width 11 height 11
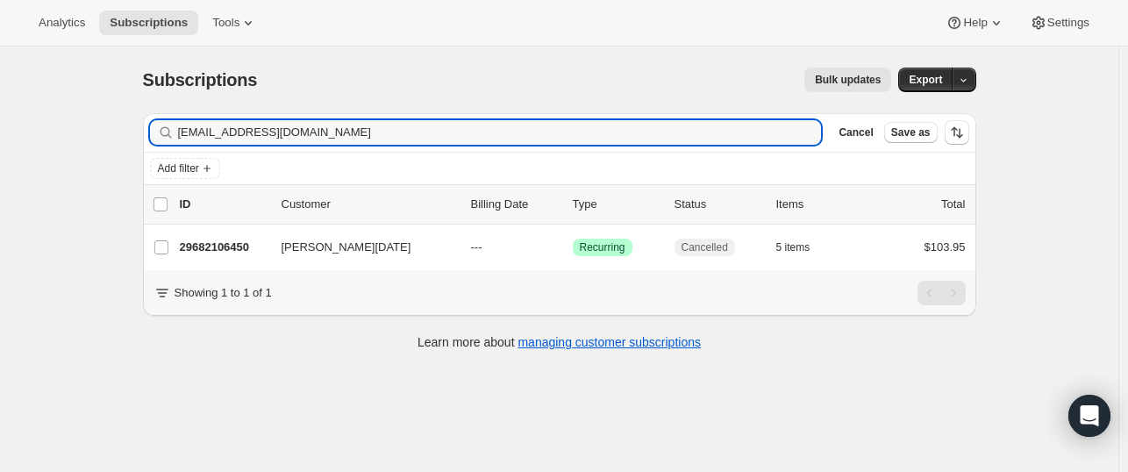
drag, startPoint x: 326, startPoint y: 133, endPoint x: 173, endPoint y: 145, distance: 153.9
click at [173, 145] on div "Filter subscribers momofjacks@yahoo.com Clear Cancel Save as" at bounding box center [559, 132] width 833 height 39
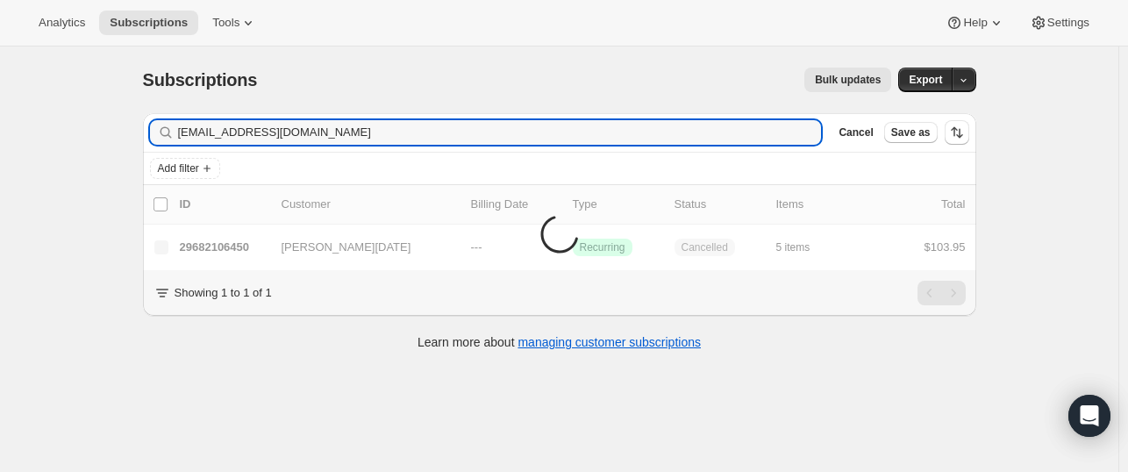
type input "erynnom@gmail.com"
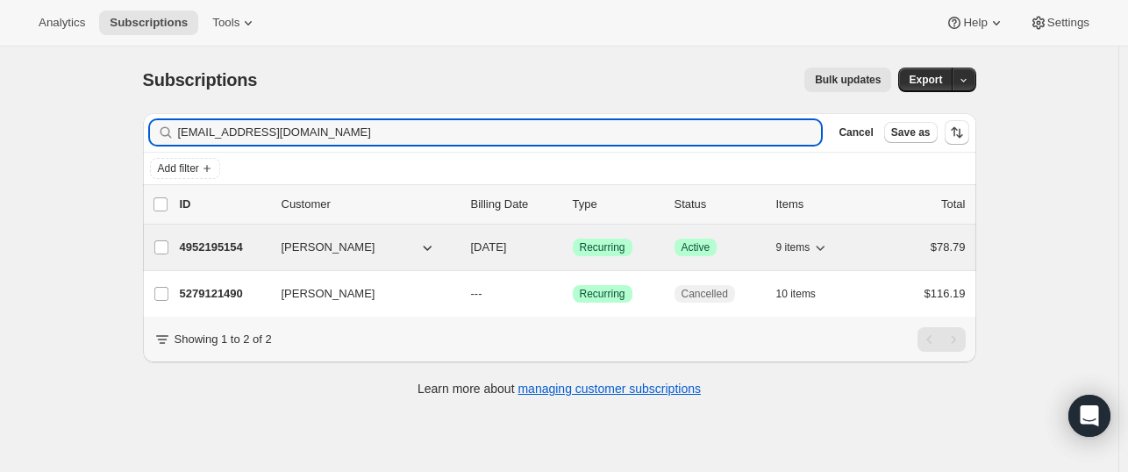
click at [238, 235] on div "4952195154 Erynn O'Mahen Viinanen 10/04/2025 Success Recurring Success Active 9…" at bounding box center [573, 247] width 786 height 25
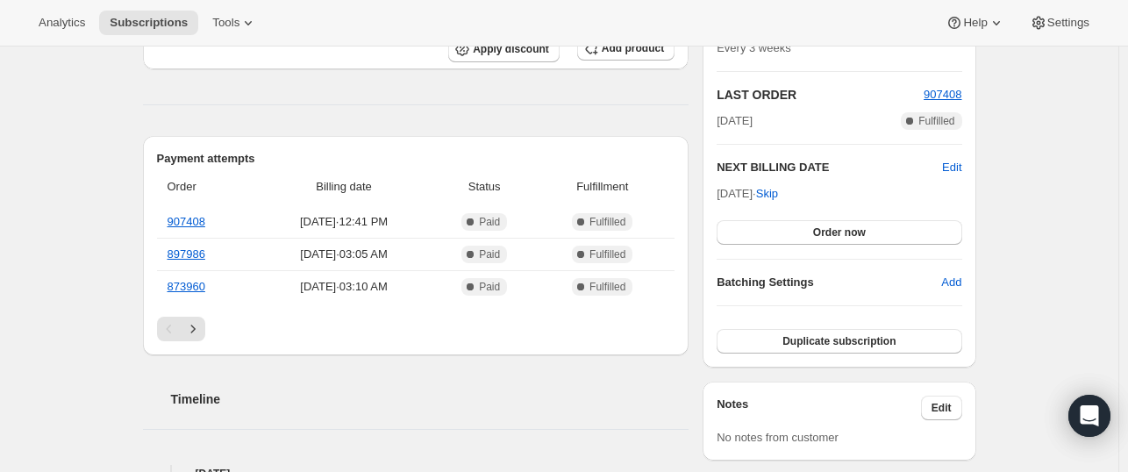
scroll to position [357, 0]
drag, startPoint x: 234, startPoint y: 219, endPoint x: 153, endPoint y: 220, distance: 80.7
click at [153, 220] on div "Payment attempts Order Billing date Status Fulfillment 907408 Sep 13, 2025 · 12…" at bounding box center [416, 244] width 546 height 219
click at [254, 208] on td "Sep 13, 2025 · 12:41 PM" at bounding box center [343, 221] width 179 height 32
drag, startPoint x: 239, startPoint y: 216, endPoint x: 166, endPoint y: 221, distance: 73.0
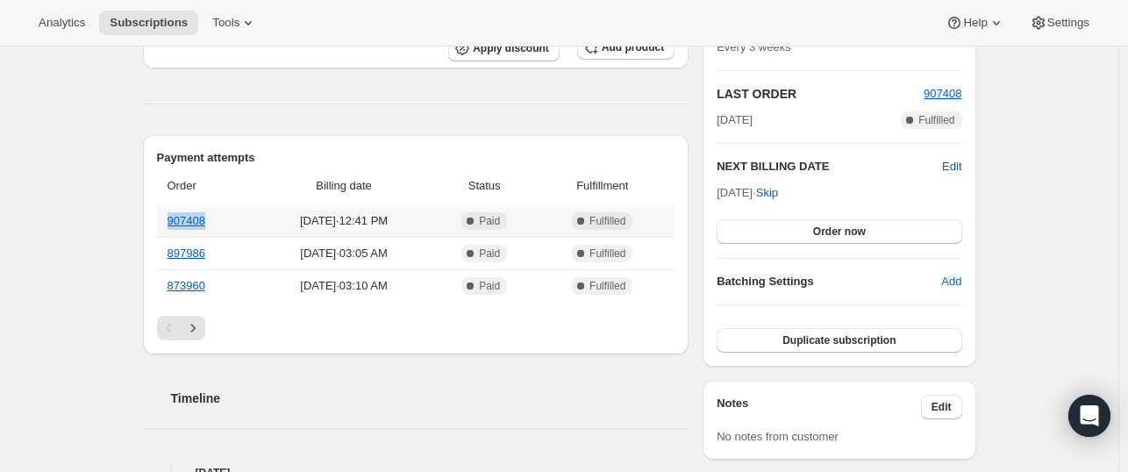
click at [166, 221] on th "907408" at bounding box center [206, 221] width 98 height 32
copy link "907408"
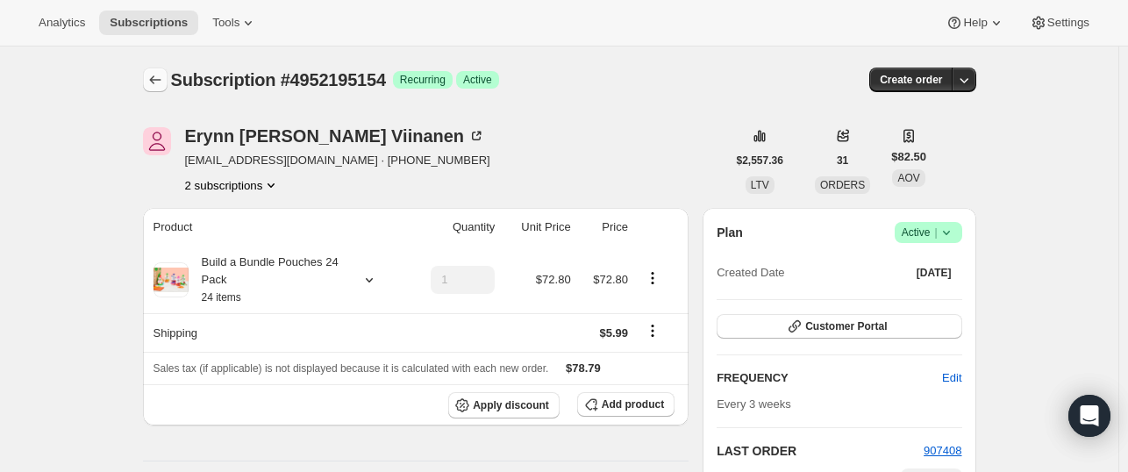
click at [164, 83] on icon "Subscriptions" at bounding box center [155, 80] width 18 height 18
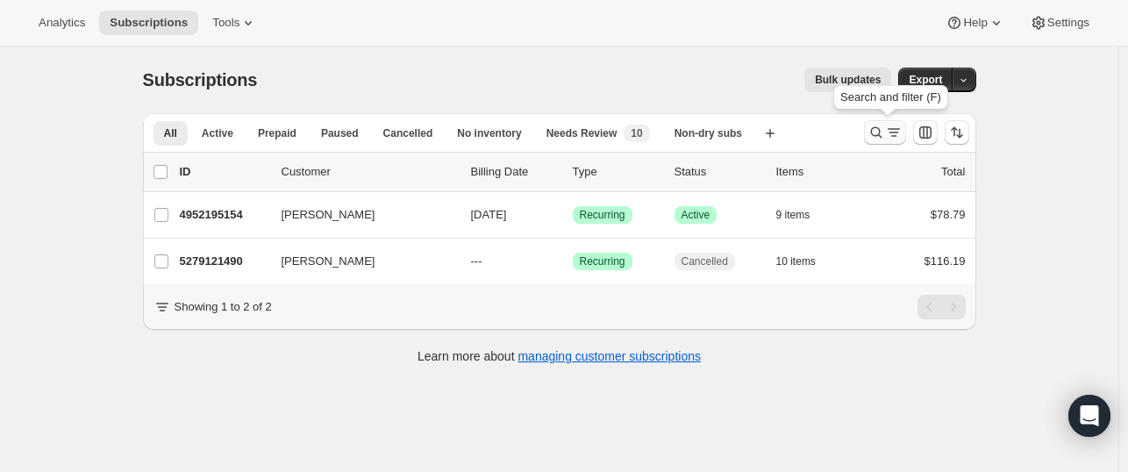
click at [872, 136] on icon "Search and filter results" at bounding box center [876, 133] width 18 height 18
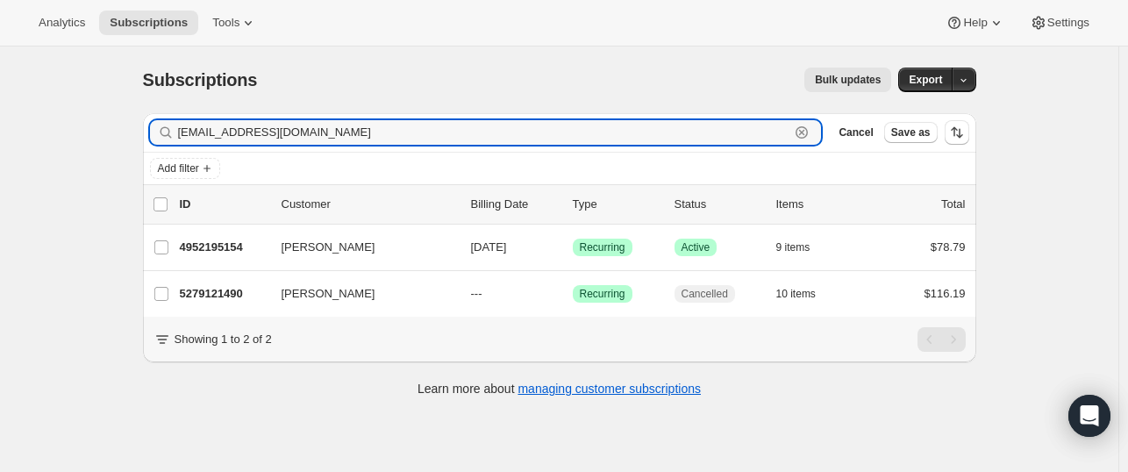
click at [805, 134] on icon "button" at bounding box center [802, 133] width 6 height 6
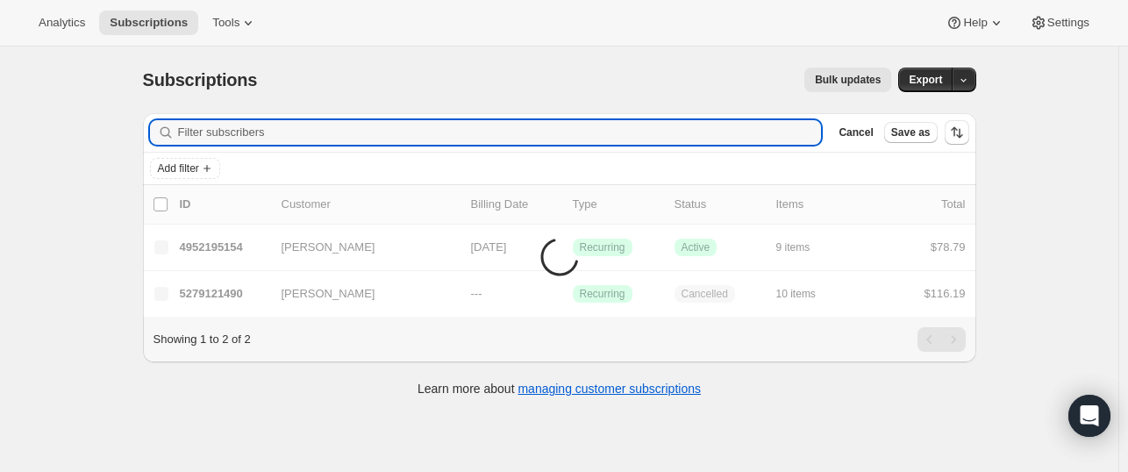
paste input "kminjarez821@gmail.com"
type input "kminjarez821@gmail.com"
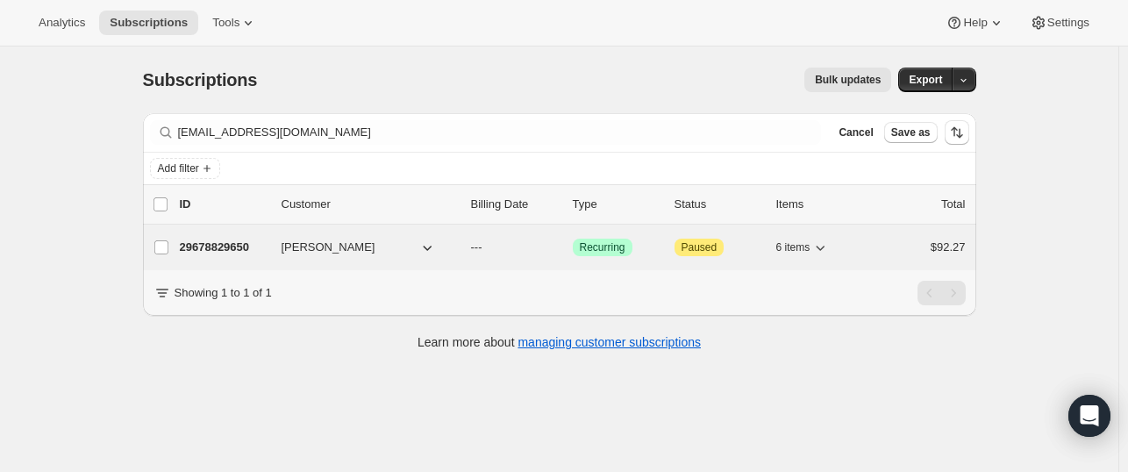
click at [231, 247] on p "29678829650" at bounding box center [224, 248] width 88 height 18
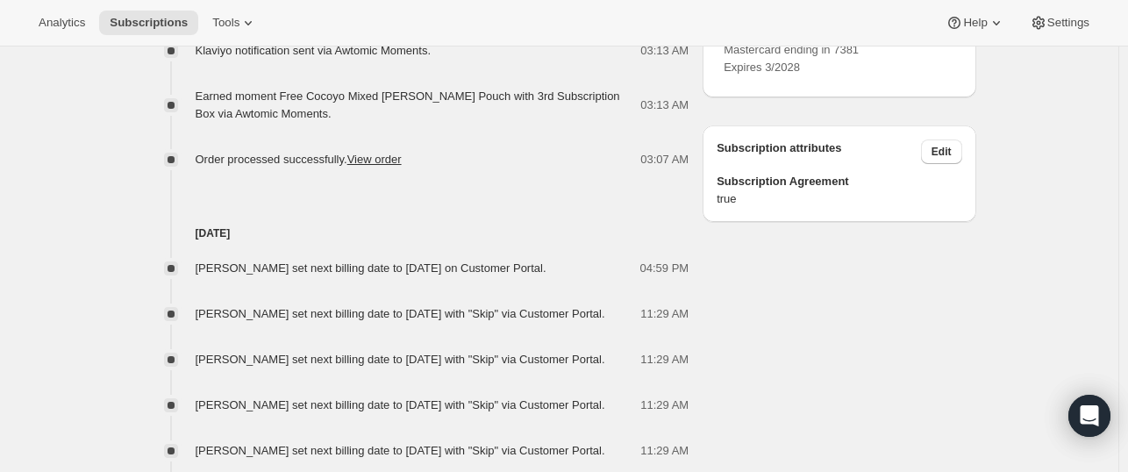
scroll to position [963, 0]
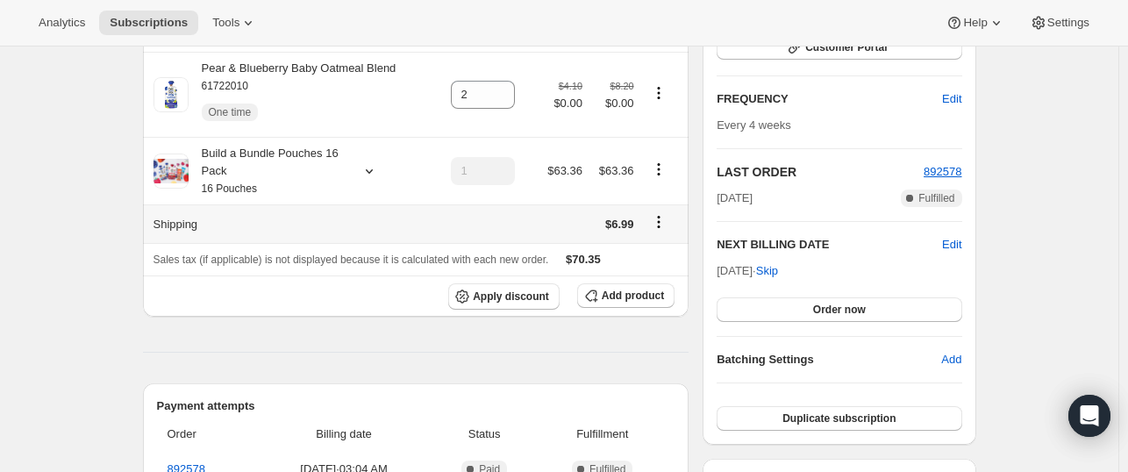
scroll to position [261, 0]
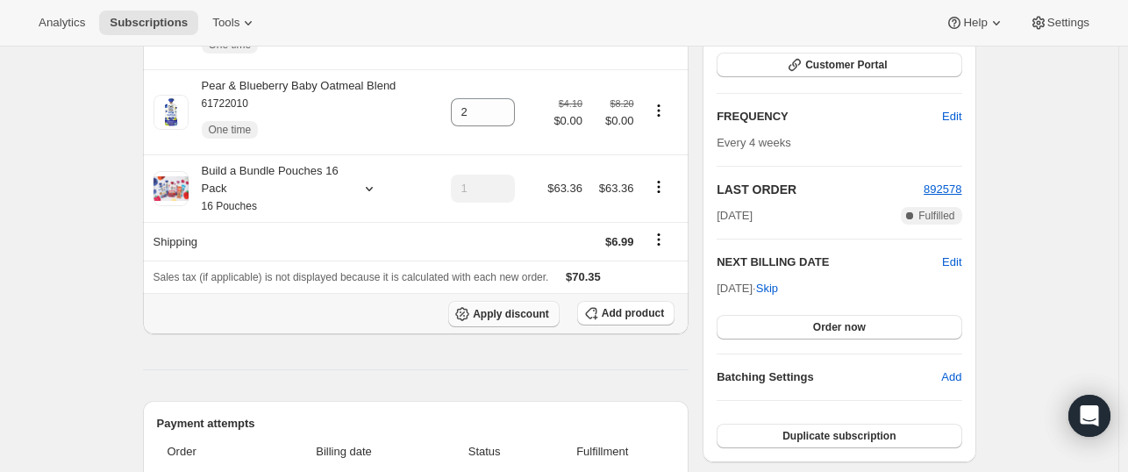
click at [504, 317] on span "Apply discount" at bounding box center [511, 314] width 76 height 14
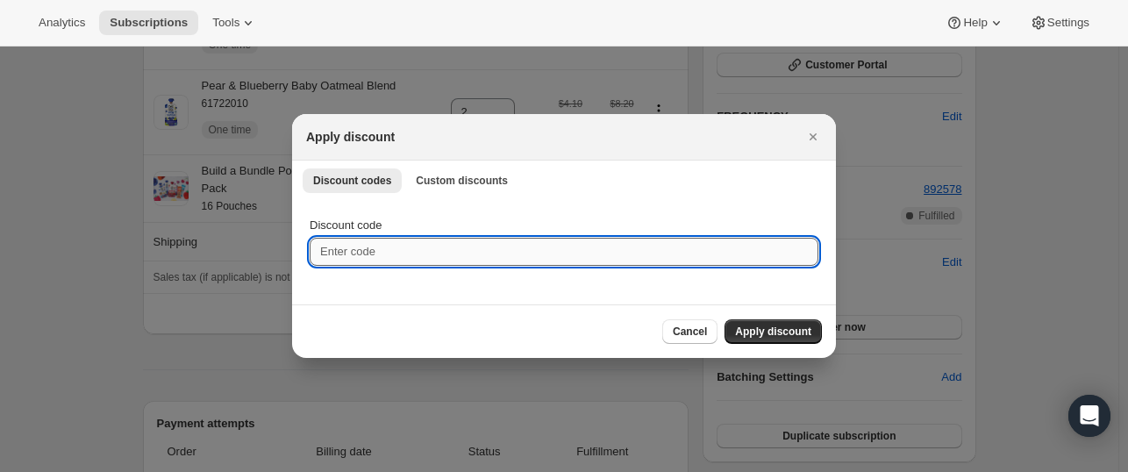
click at [406, 255] on input "Discount code" at bounding box center [564, 252] width 509 height 28
type input "NEXTBOX25"
click at [773, 327] on span "Apply discount" at bounding box center [773, 331] width 76 height 14
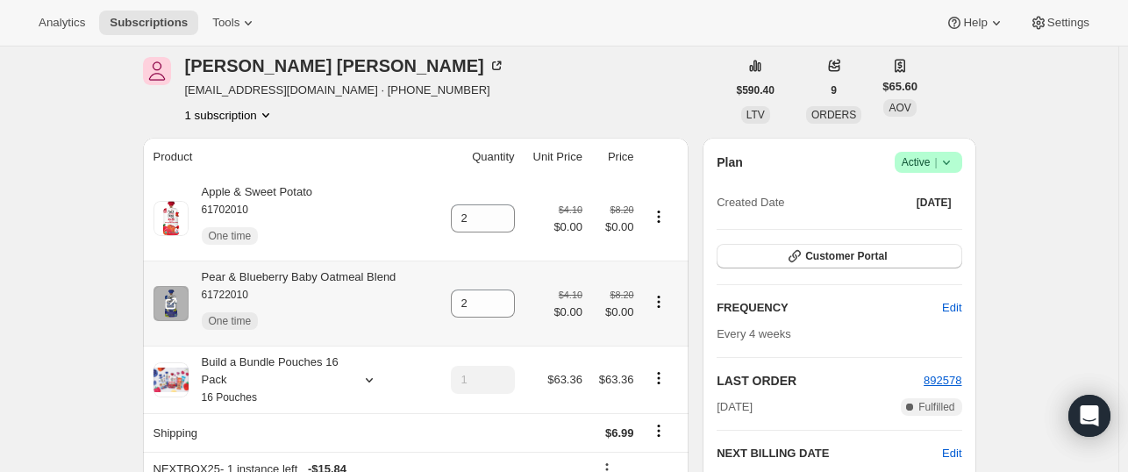
scroll to position [123, 0]
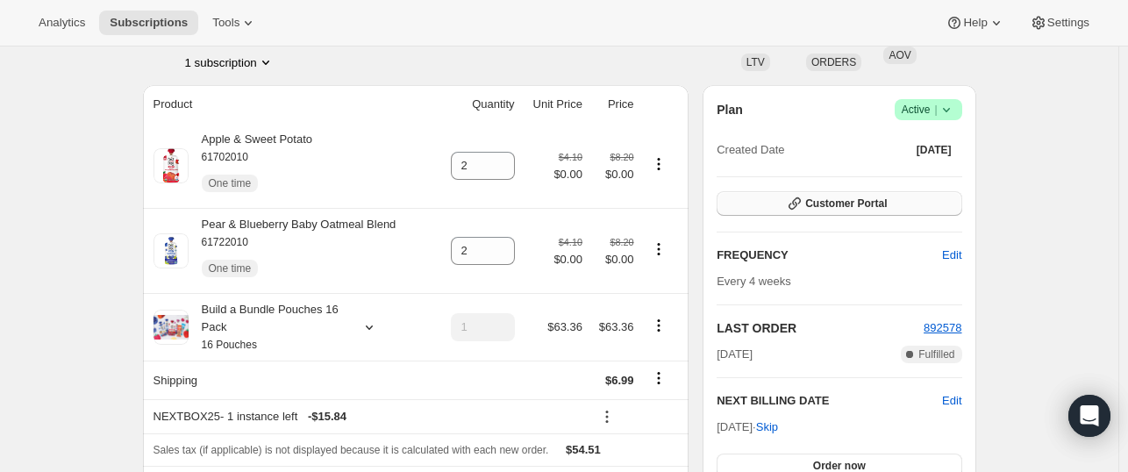
click at [815, 199] on span "Customer Portal" at bounding box center [846, 203] width 82 height 14
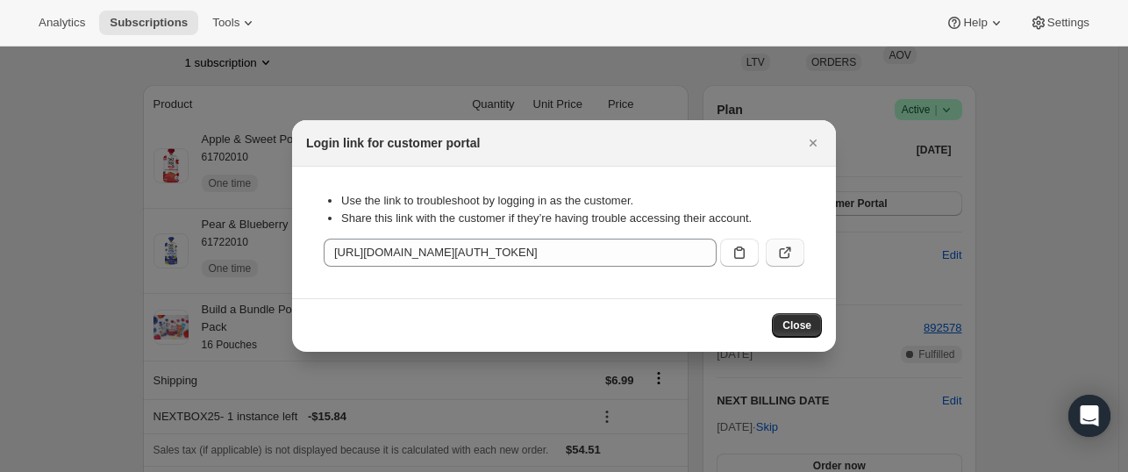
click at [777, 258] on icon ":r7d:" at bounding box center [785, 253] width 18 height 18
click at [814, 143] on icon "Close" at bounding box center [812, 142] width 7 height 7
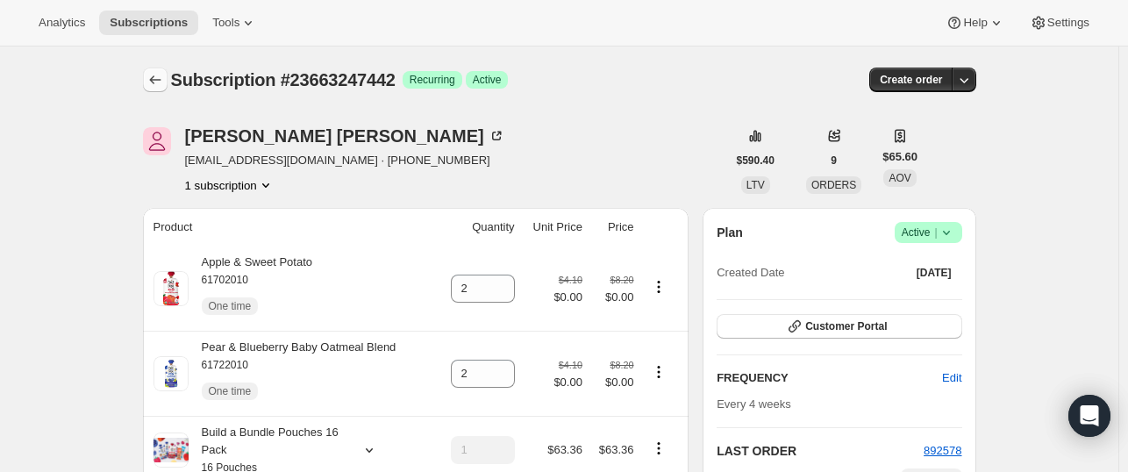
click at [158, 80] on icon "Subscriptions" at bounding box center [155, 80] width 18 height 18
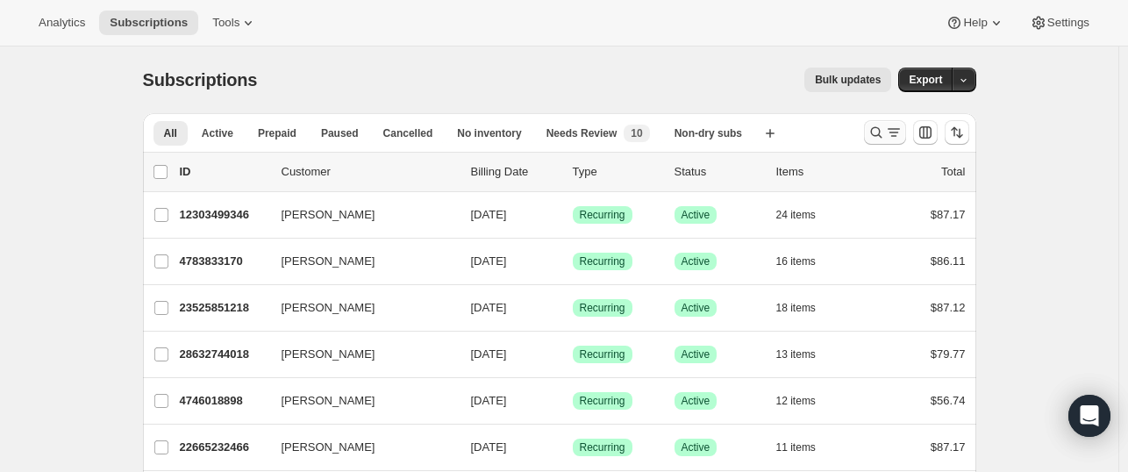
click at [874, 136] on icon "Search and filter results" at bounding box center [876, 133] width 18 height 18
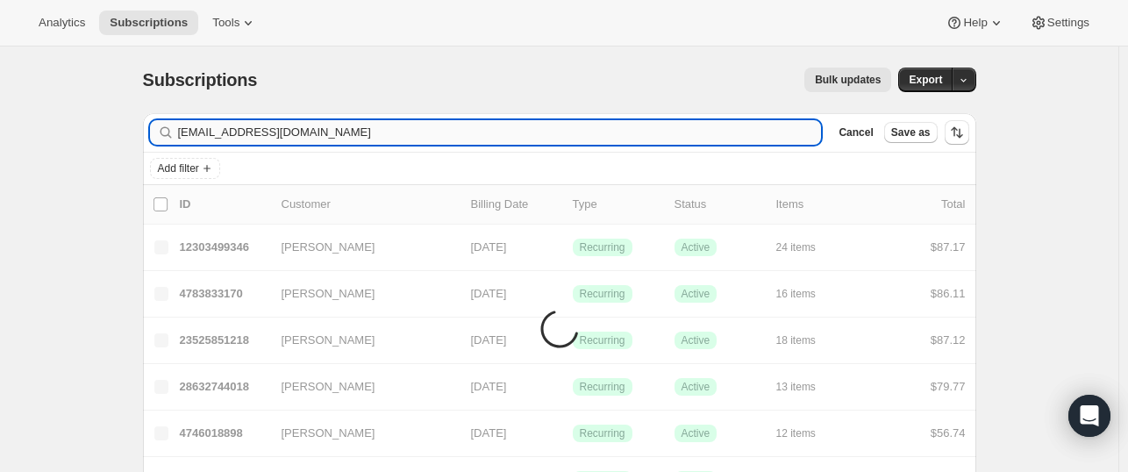
type input "[EMAIL_ADDRESS][DOMAIN_NAME]"
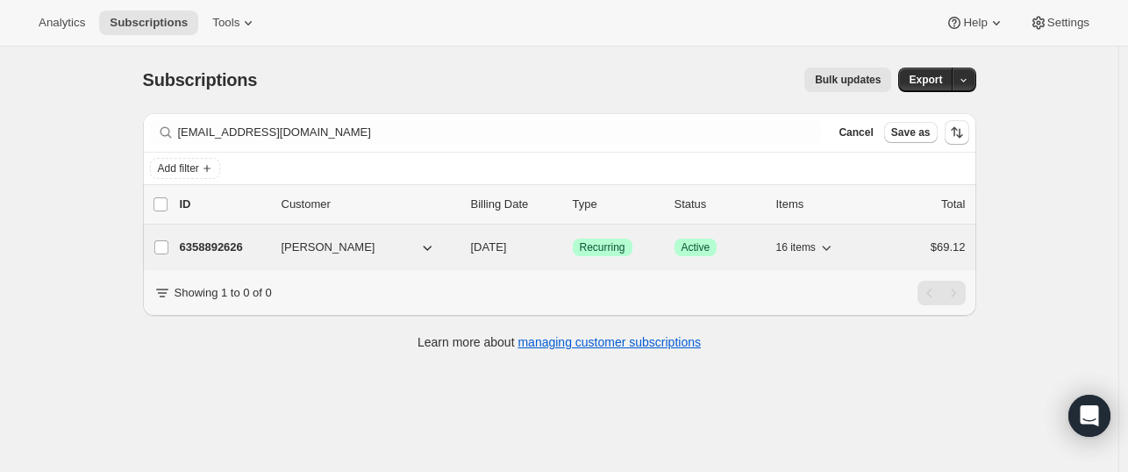
click at [246, 244] on p "6358892626" at bounding box center [224, 248] width 88 height 18
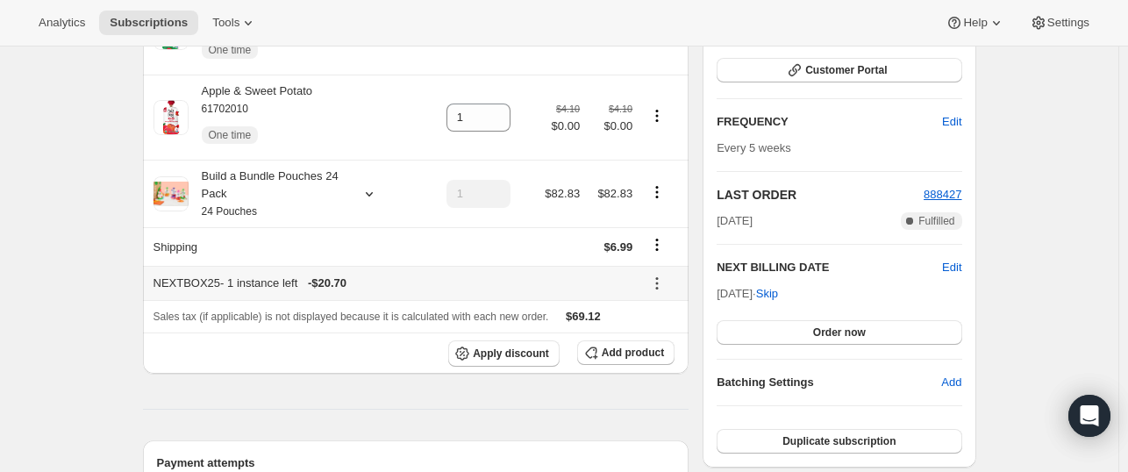
scroll to position [255, 0]
click at [645, 357] on span "Add product" at bounding box center [633, 353] width 62 height 14
click at [800, 76] on icon "button" at bounding box center [795, 71] width 18 height 18
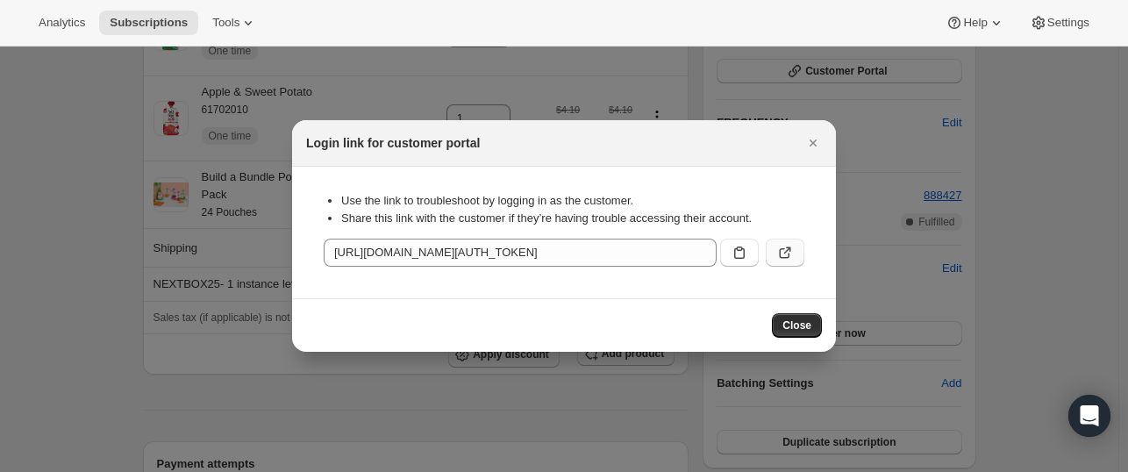
click at [793, 258] on icon ":rkt:" at bounding box center [785, 253] width 18 height 18
click at [795, 315] on button "Close" at bounding box center [797, 325] width 50 height 25
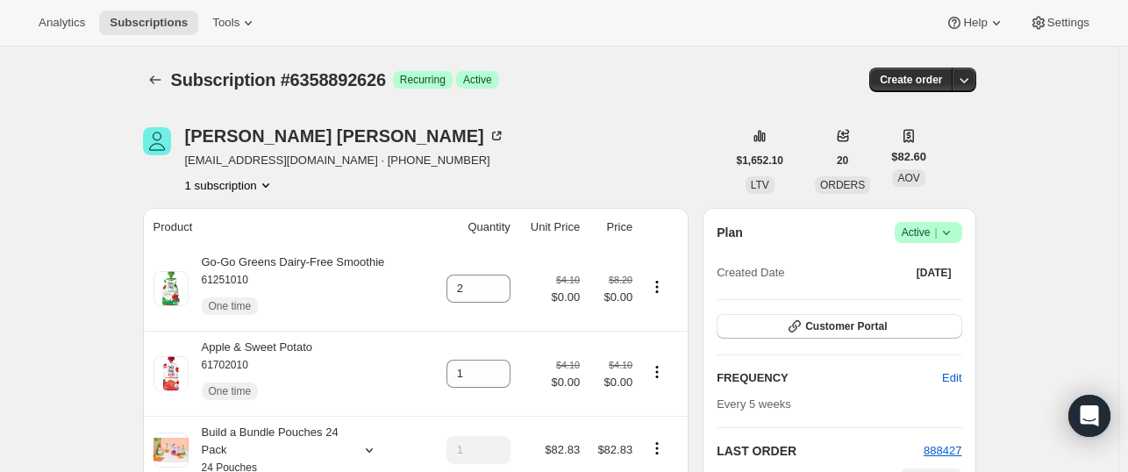
scroll to position [255, 0]
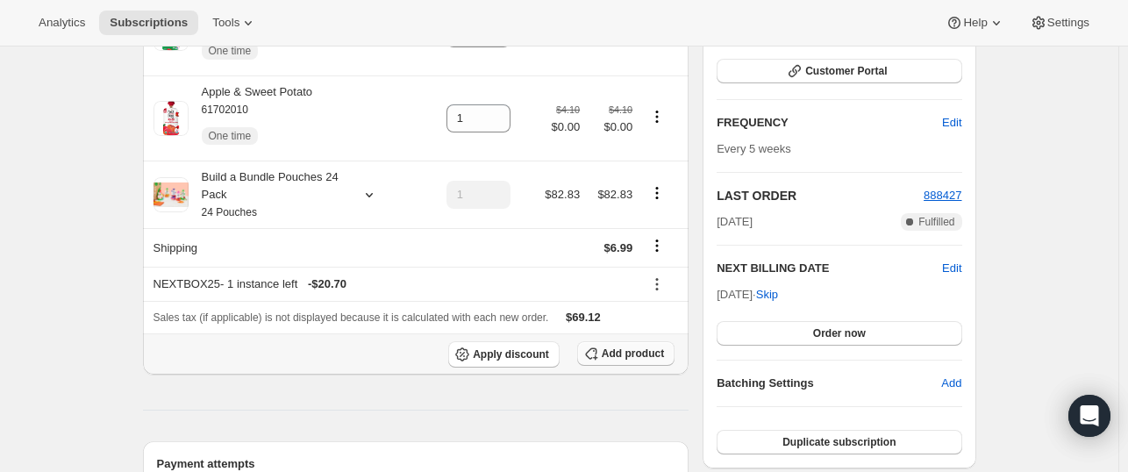
click at [596, 355] on icon "button" at bounding box center [590, 353] width 11 height 11
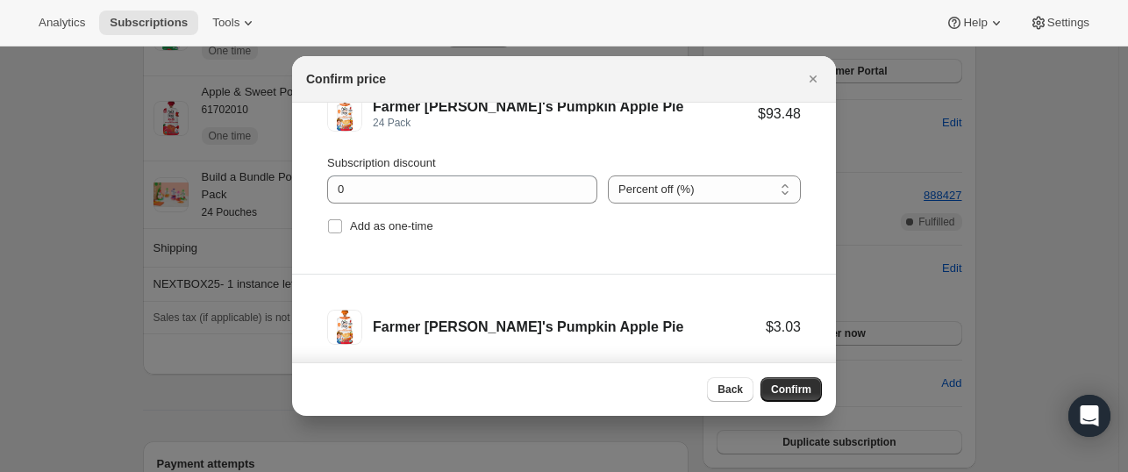
scroll to position [267, 0]
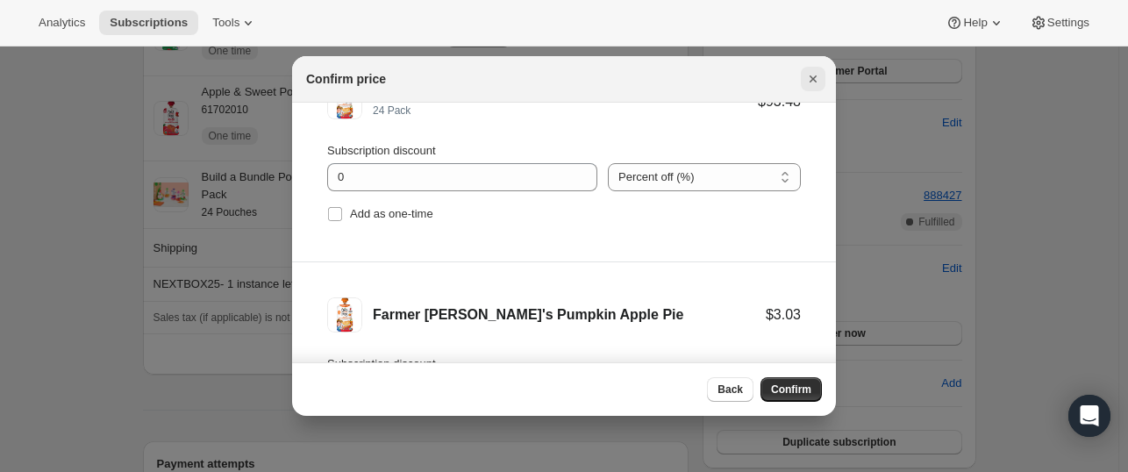
click at [809, 80] on icon "Close" at bounding box center [813, 79] width 18 height 18
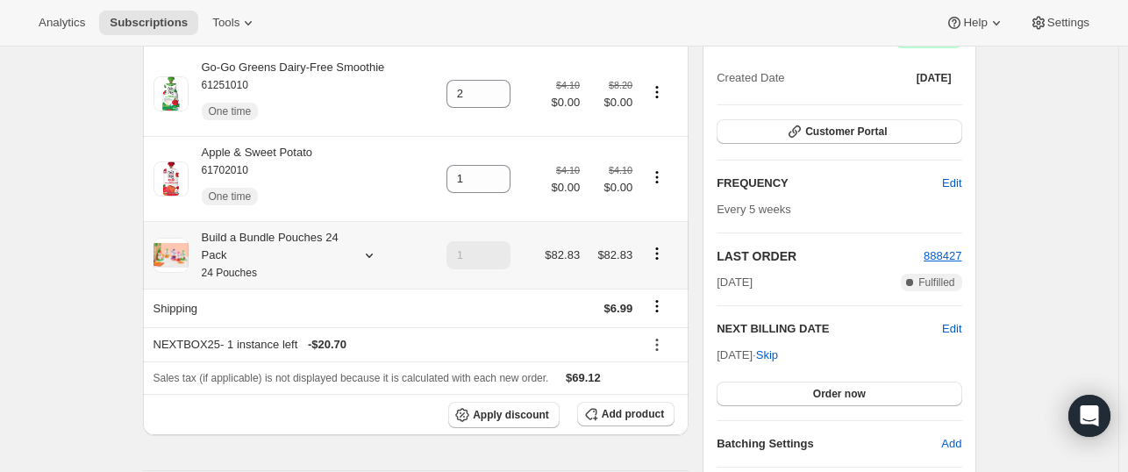
scroll to position [196, 0]
click at [365, 254] on icon at bounding box center [369, 255] width 18 height 18
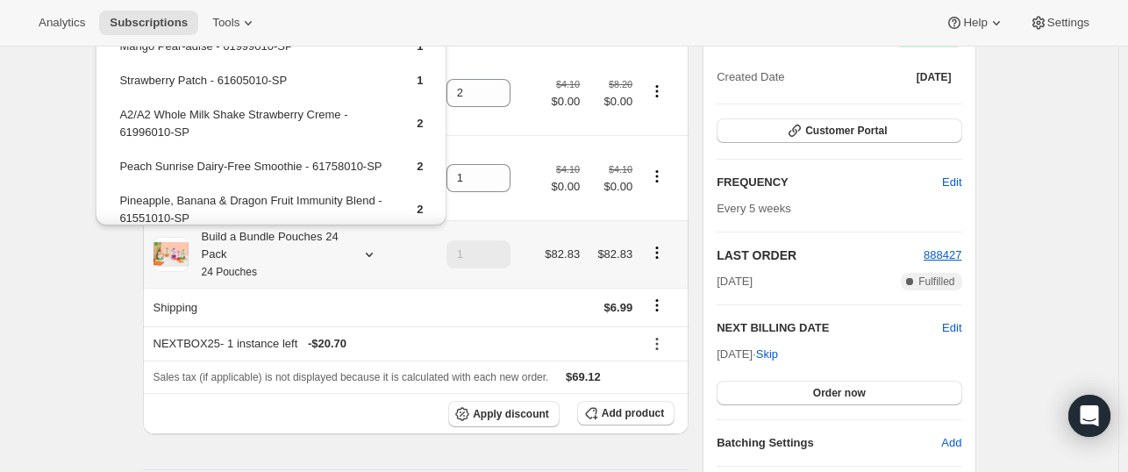
click at [659, 252] on icon "Product actions" at bounding box center [657, 253] width 18 height 18
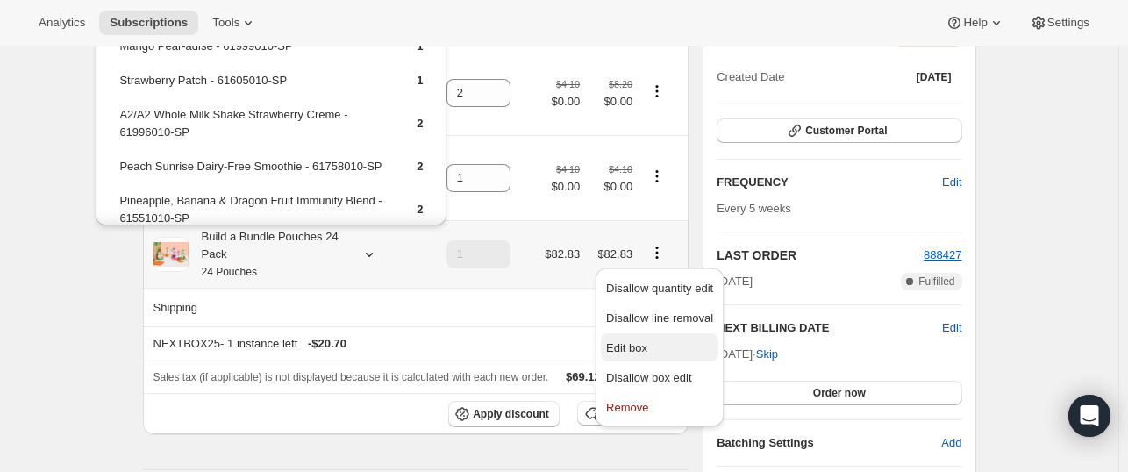
click at [661, 352] on span "Edit box" at bounding box center [659, 348] width 107 height 18
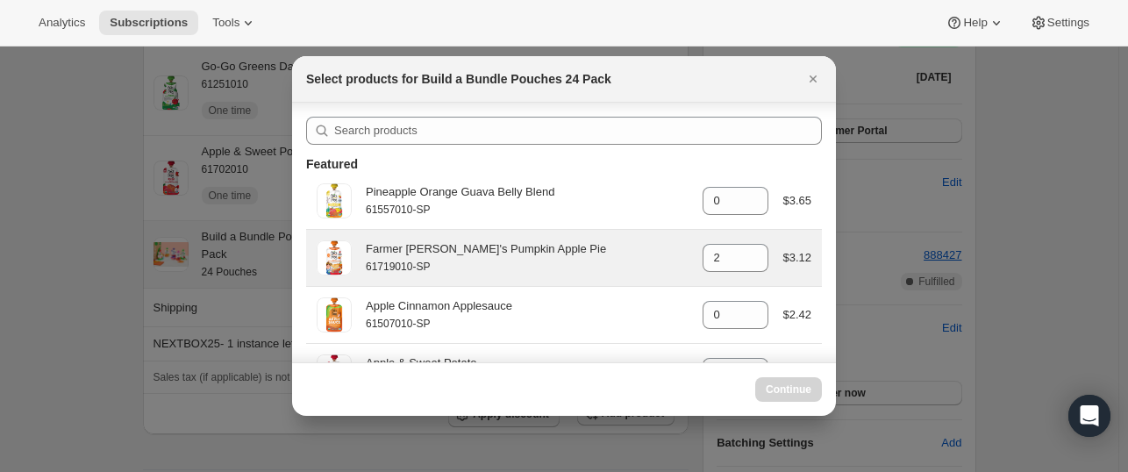
scroll to position [46, 0]
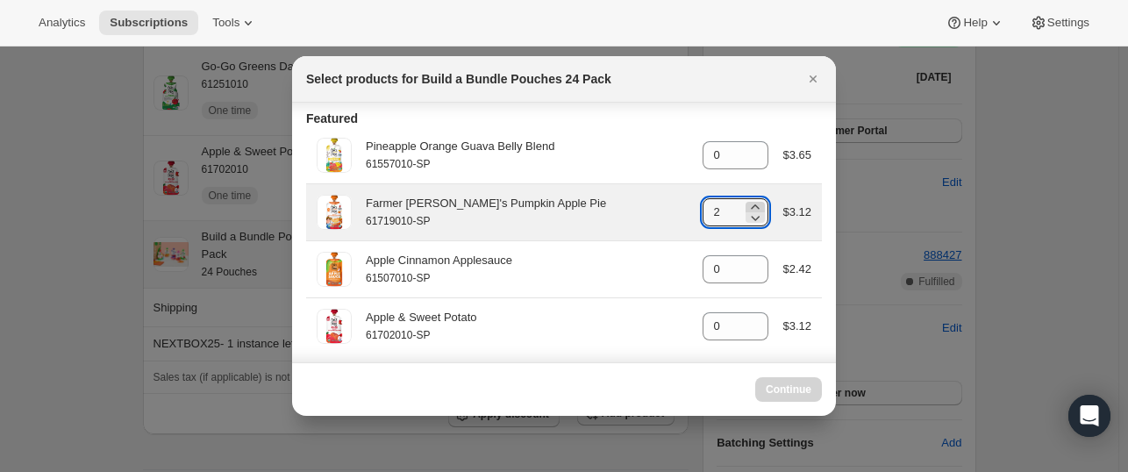
click at [746, 207] on icon ":rpd:" at bounding box center [755, 207] width 18 height 18
type input "2"
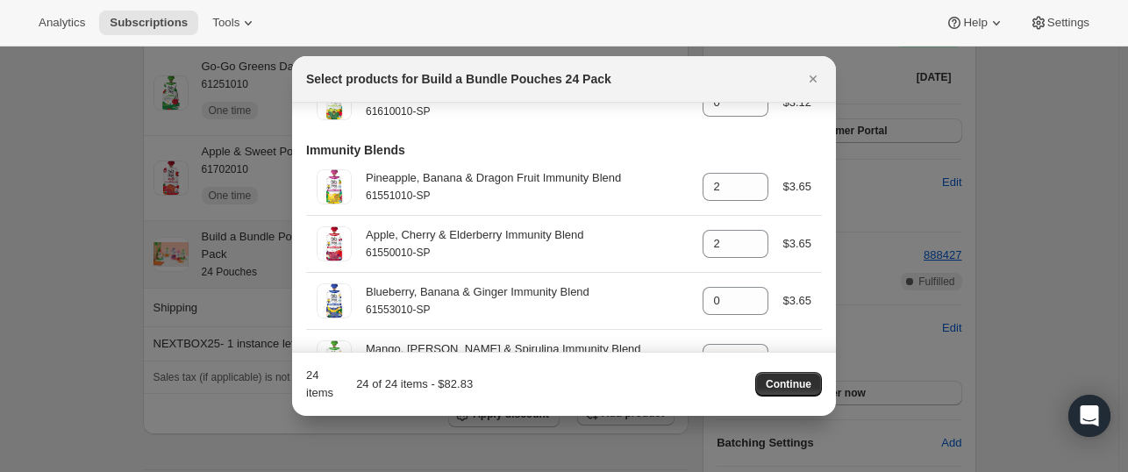
scroll to position [1276, 0]
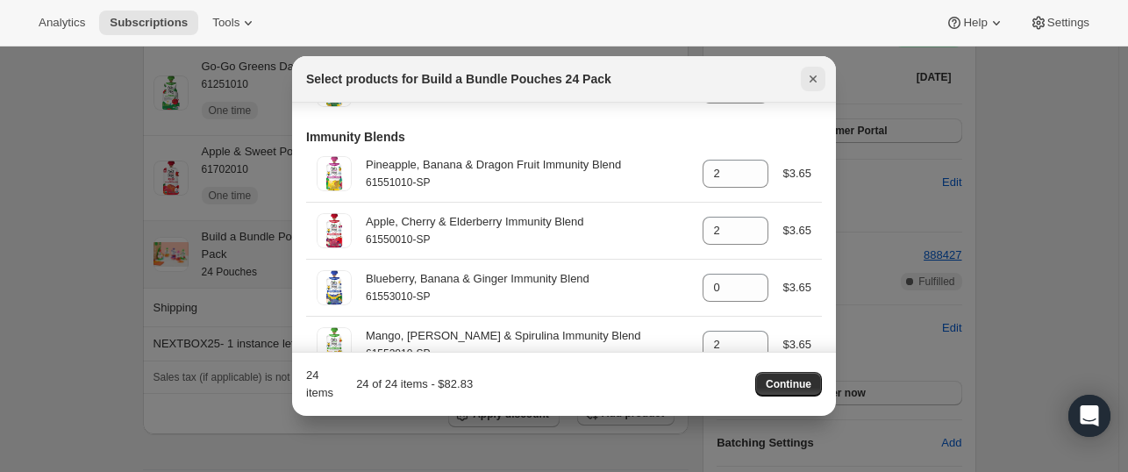
click at [808, 78] on icon "Close" at bounding box center [813, 79] width 18 height 18
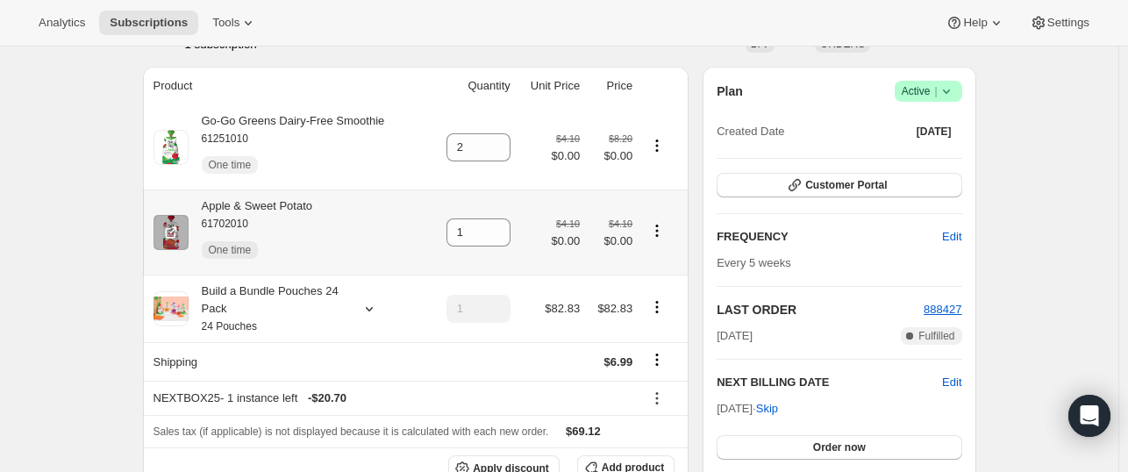
scroll to position [201, 0]
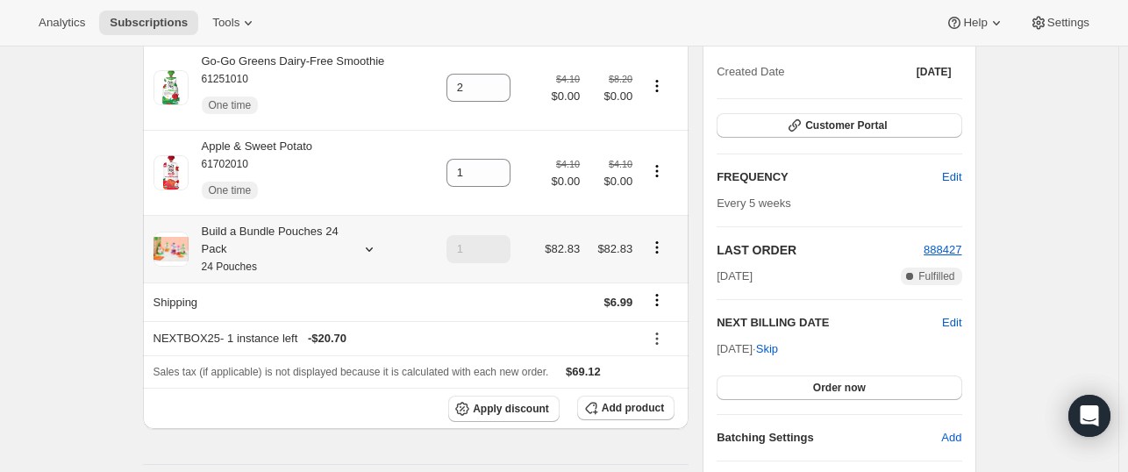
click at [375, 251] on icon at bounding box center [369, 249] width 18 height 18
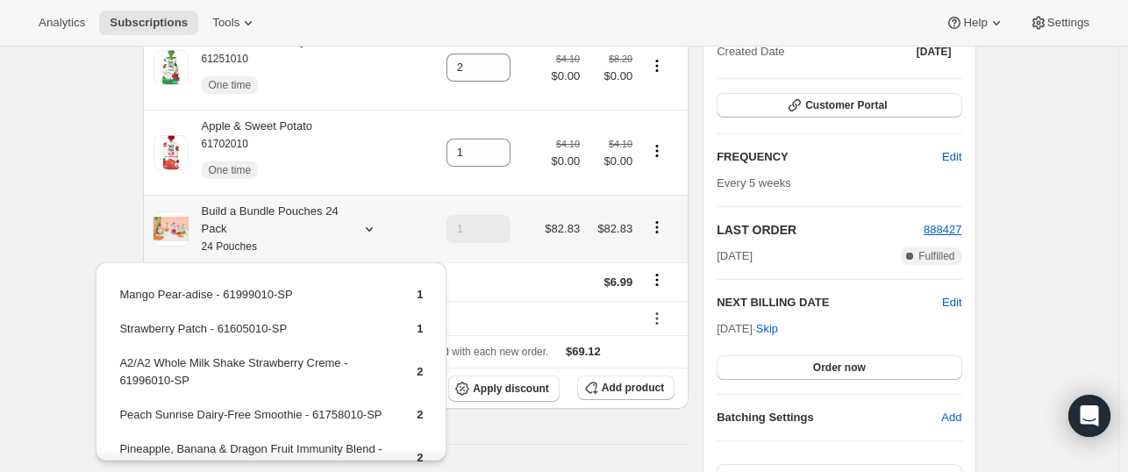
scroll to position [225, 0]
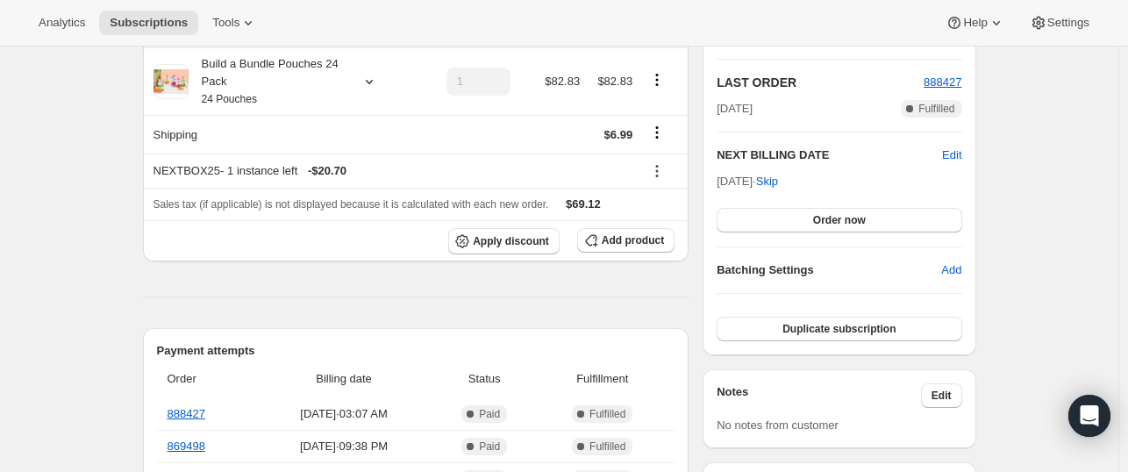
scroll to position [368, 0]
click at [617, 241] on span "Add product" at bounding box center [633, 240] width 62 height 14
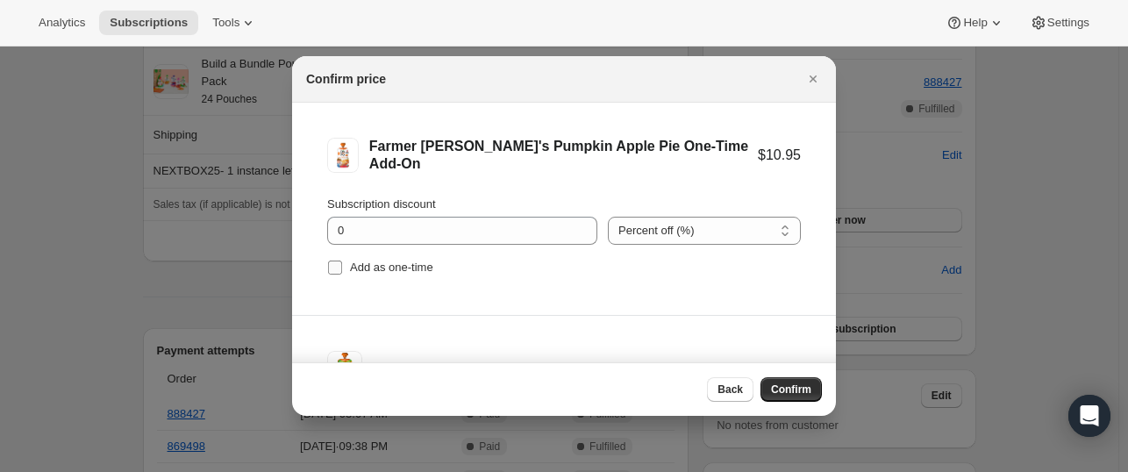
click at [367, 257] on label "Add as one-time" at bounding box center [380, 267] width 106 height 25
click at [342, 260] on input "Add as one-time" at bounding box center [335, 267] width 14 height 14
checkbox input "true"
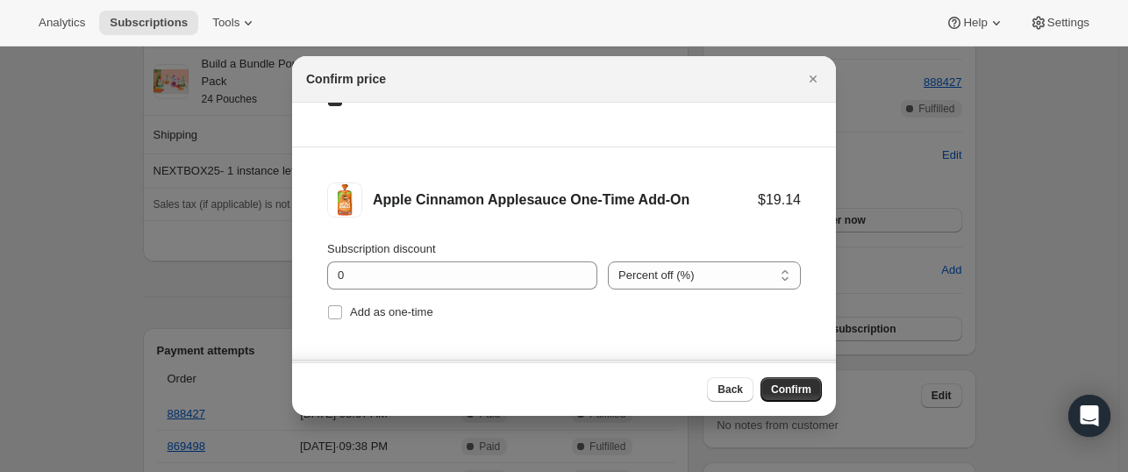
scroll to position [168, 0]
click at [352, 311] on span "Add as one-time" at bounding box center [391, 311] width 83 height 13
click at [342, 311] on input "Add as one-time" at bounding box center [335, 312] width 14 height 14
checkbox input "true"
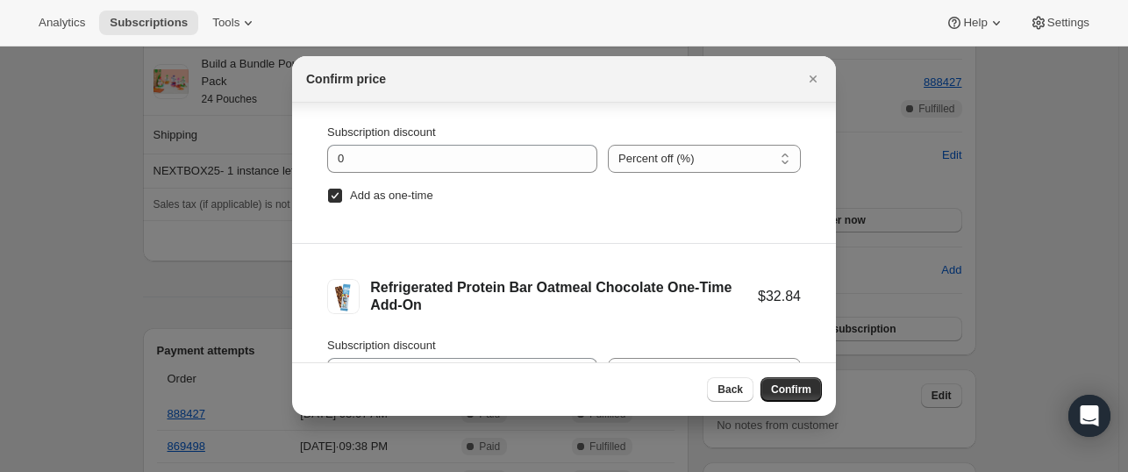
scroll to position [103, 0]
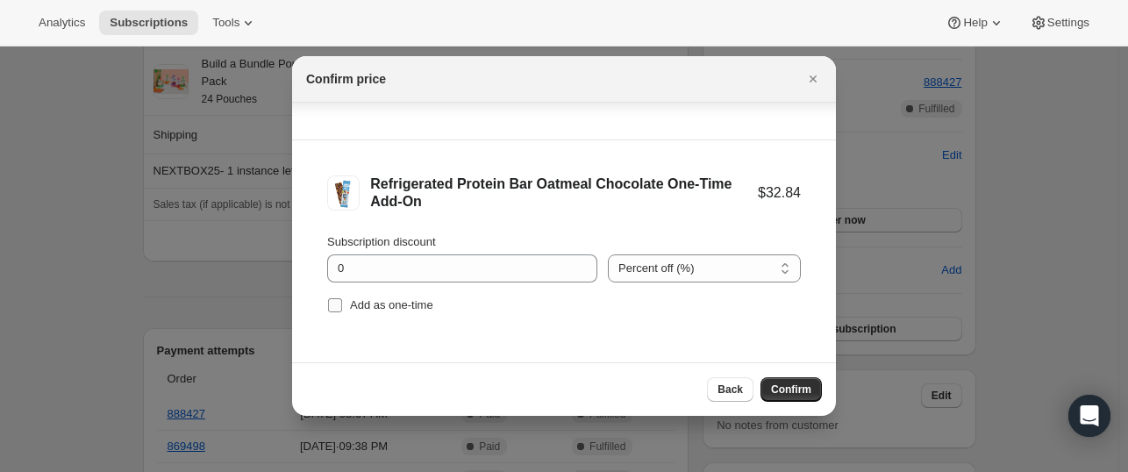
click at [355, 309] on span "Add as one-time" at bounding box center [391, 304] width 83 height 13
click at [342, 309] on input "Add as one-time" at bounding box center [335, 305] width 14 height 14
checkbox input "true"
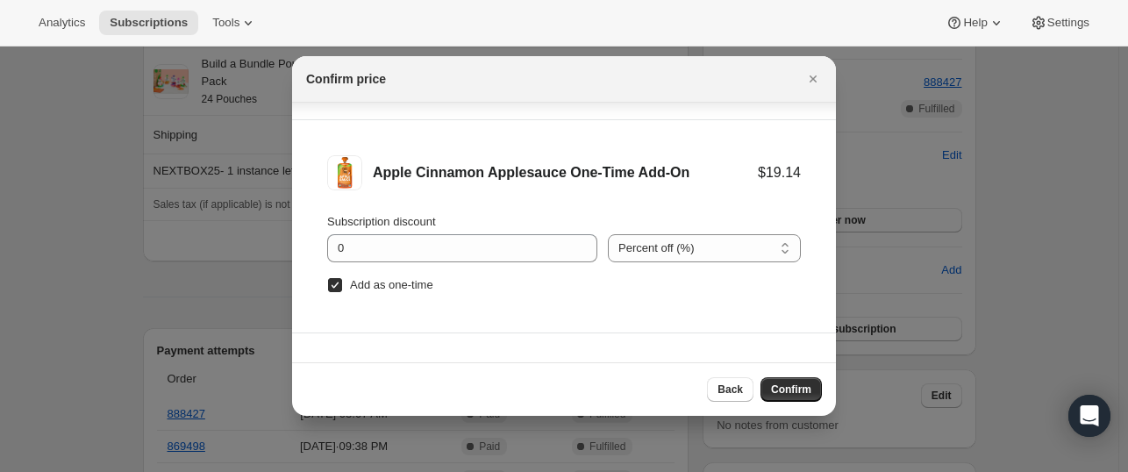
scroll to position [89, 0]
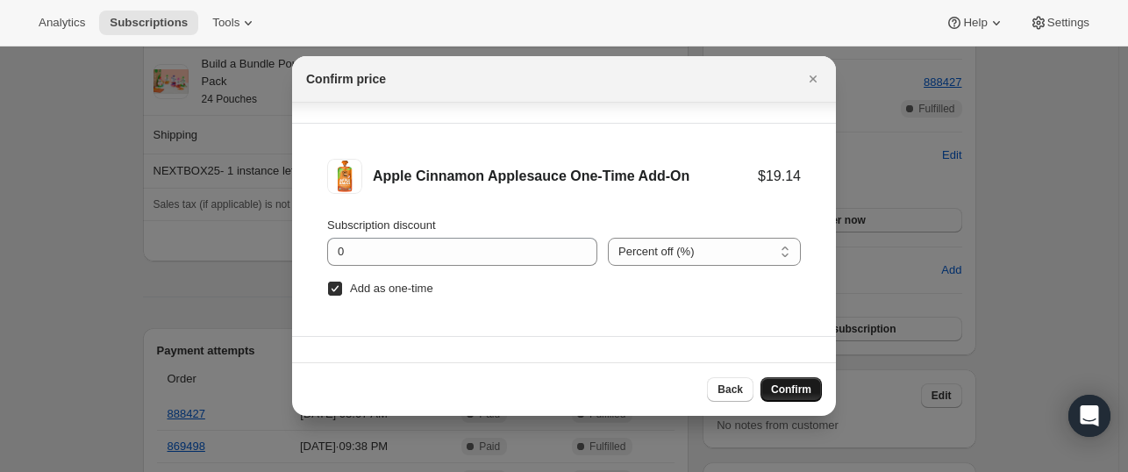
click at [796, 392] on span "Confirm" at bounding box center [791, 389] width 40 height 14
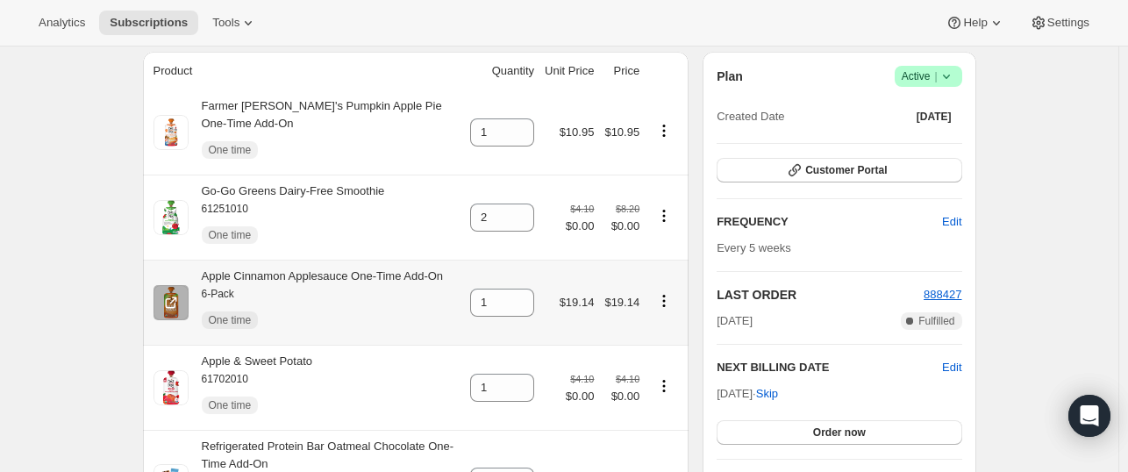
scroll to position [154, 0]
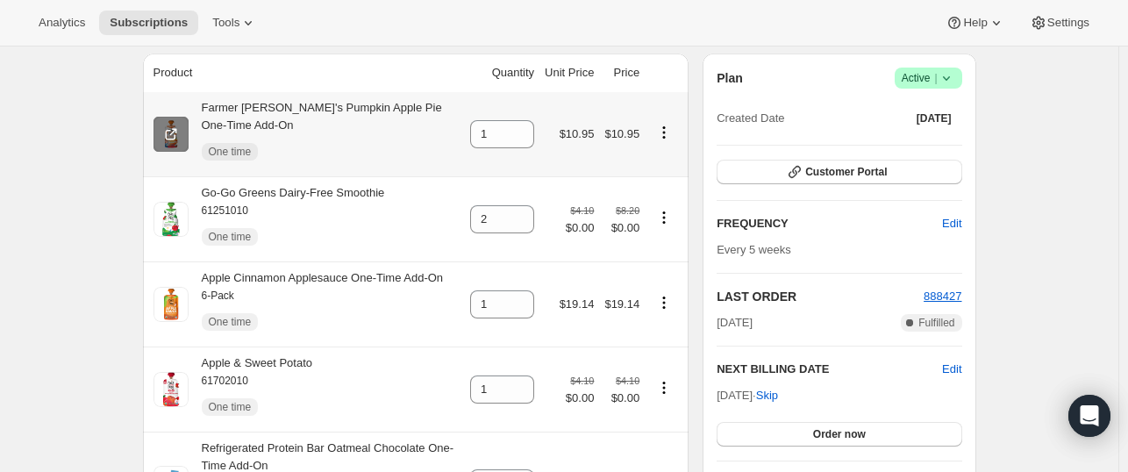
click at [172, 125] on icon at bounding box center [171, 134] width 18 height 18
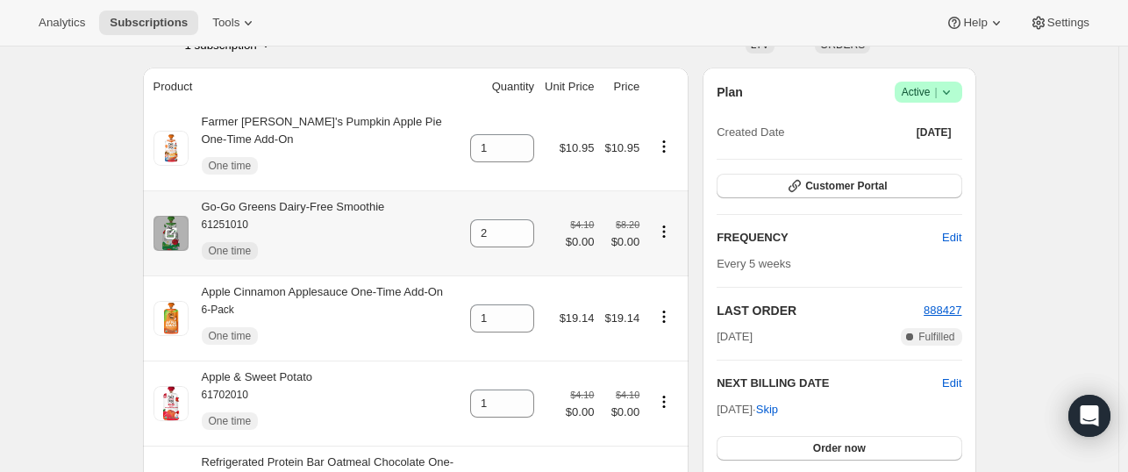
scroll to position [129, 0]
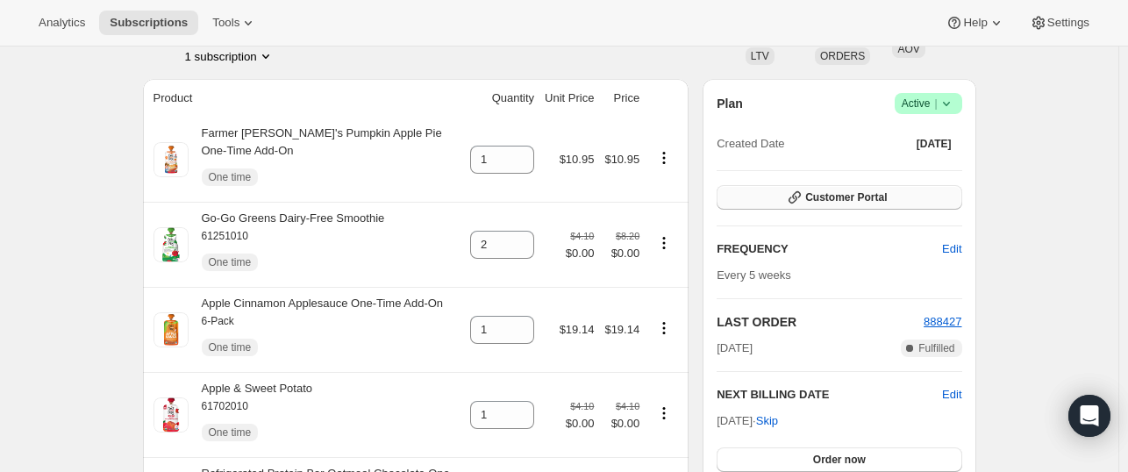
click at [830, 203] on span "Customer Portal" at bounding box center [846, 197] width 82 height 14
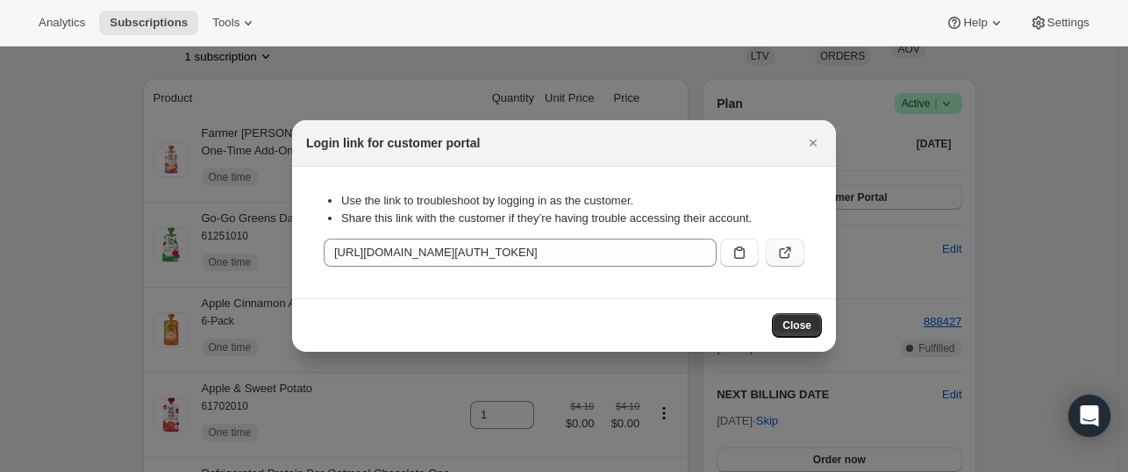
click at [797, 255] on button ":r115:" at bounding box center [785, 253] width 39 height 28
click at [182, 136] on div at bounding box center [564, 236] width 1128 height 472
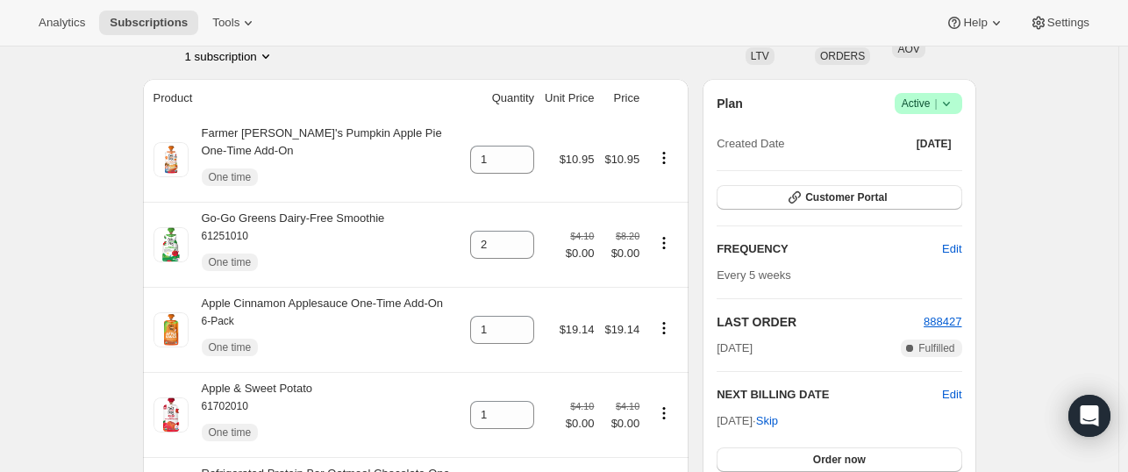
scroll to position [0, 0]
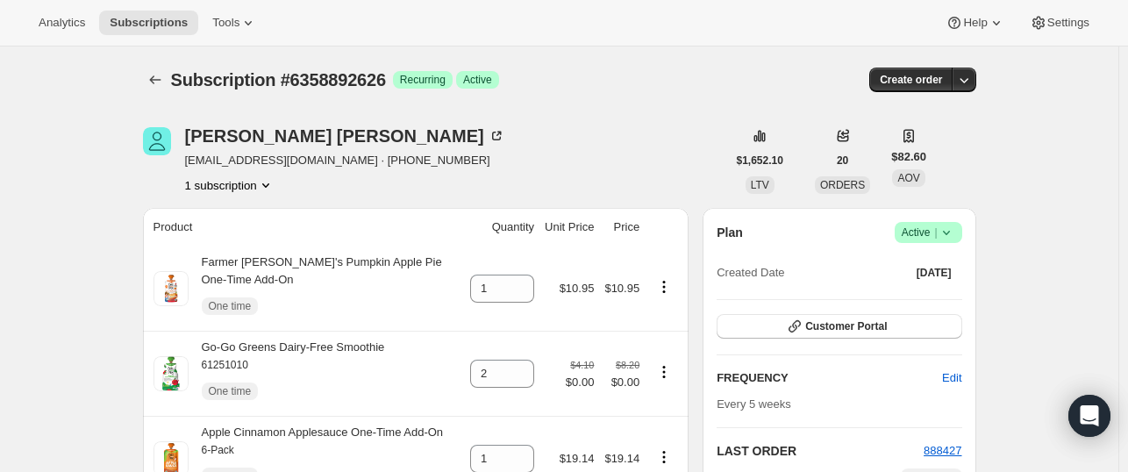
click at [154, 87] on icon "Subscriptions" at bounding box center [155, 80] width 18 height 18
